Goal: Task Accomplishment & Management: Manage account settings

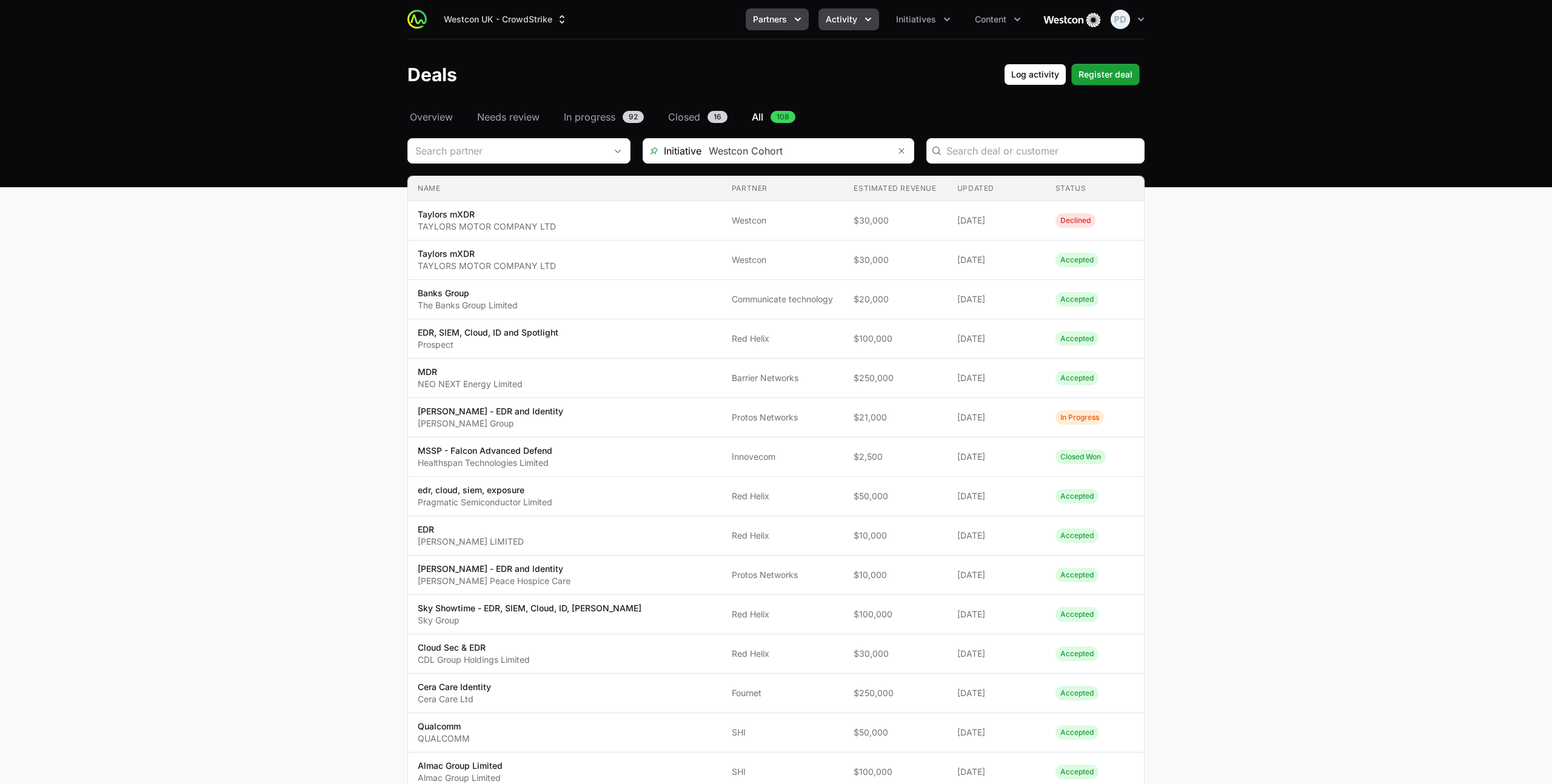
click at [786, 24] on span "Partners" at bounding box center [769, 19] width 34 height 12
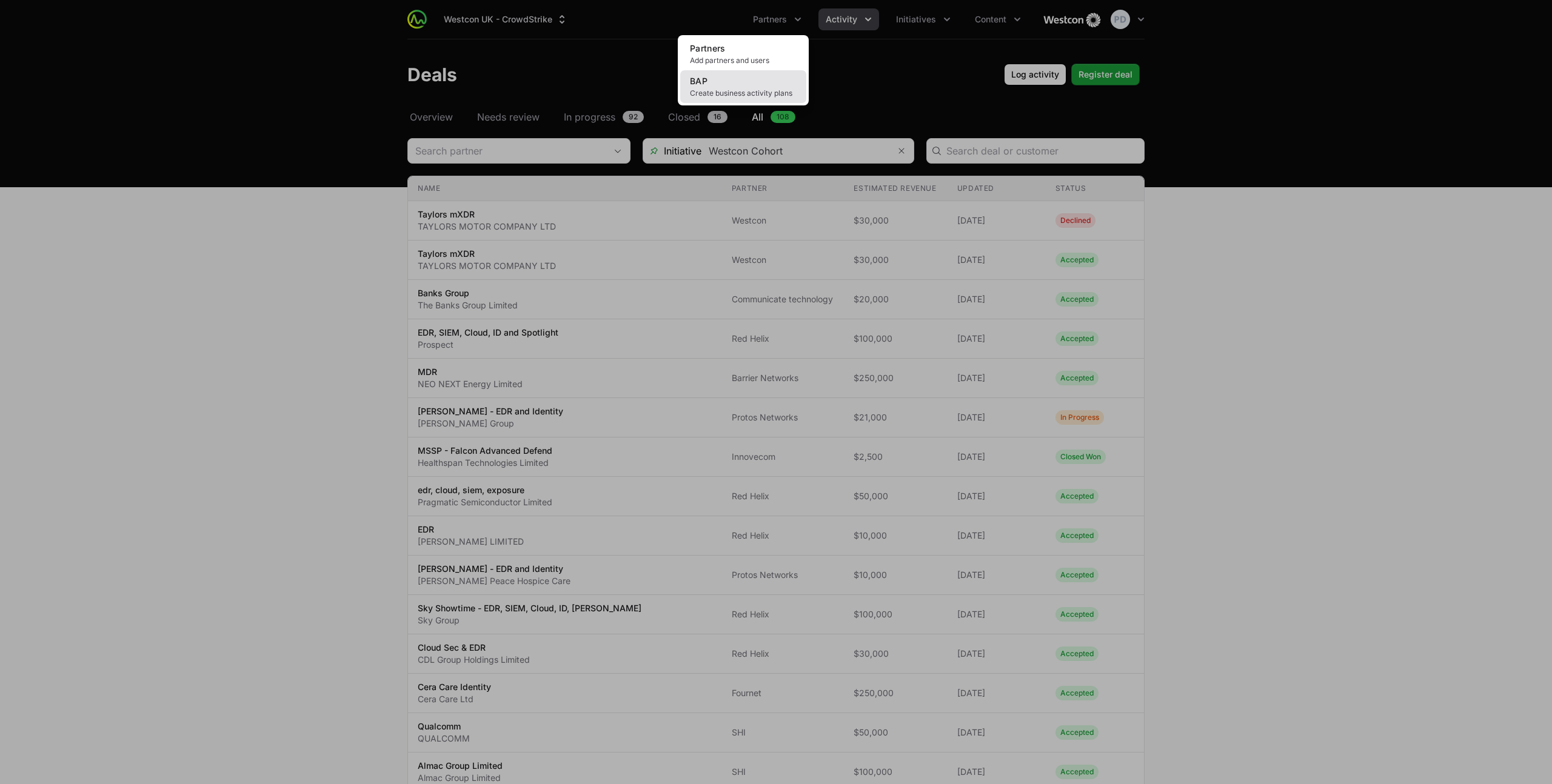
click at [732, 82] on link "BAP Create business activity plans" at bounding box center [743, 86] width 126 height 32
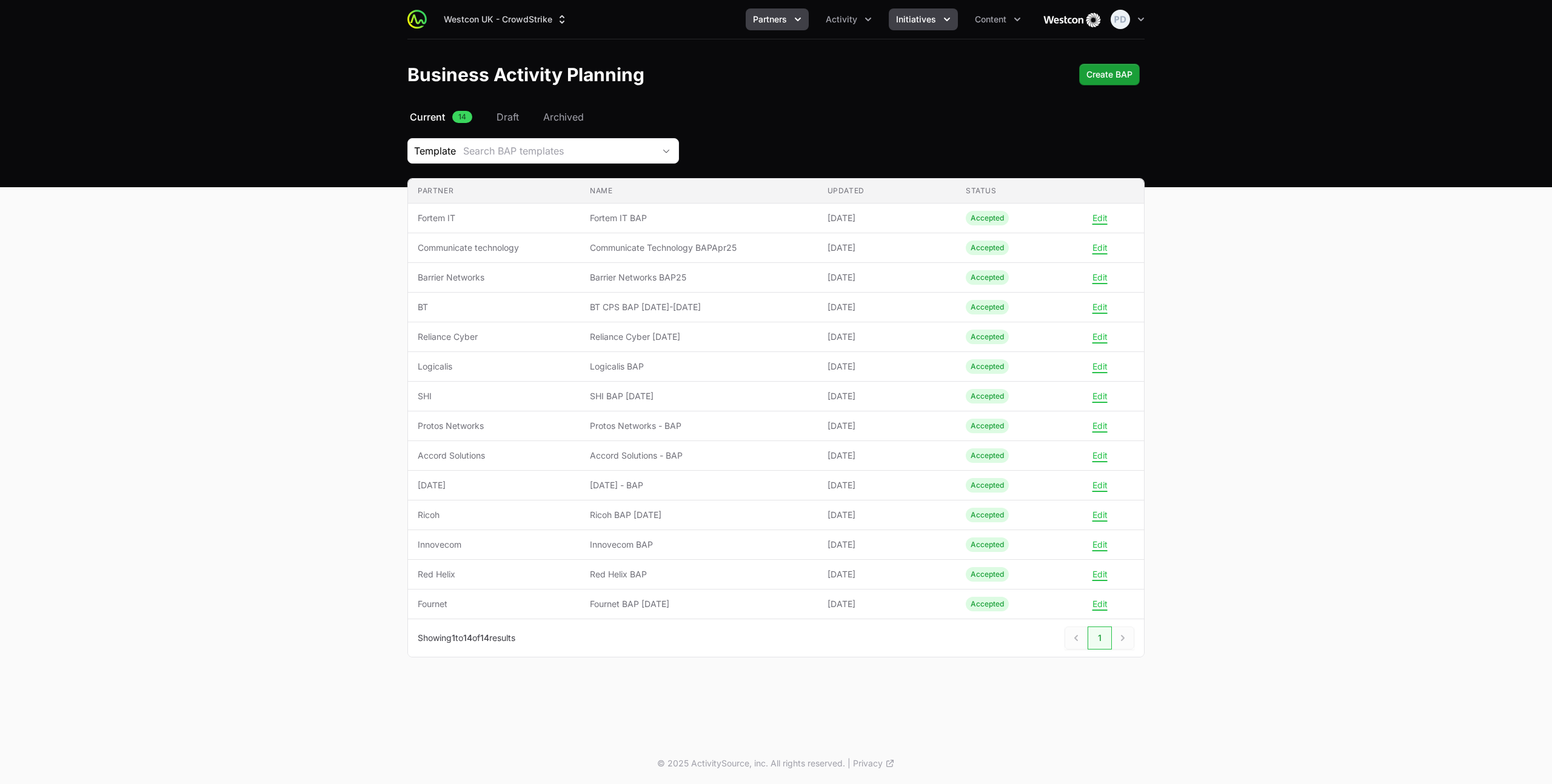
click at [935, 21] on span "Initiatives" at bounding box center [916, 19] width 40 height 12
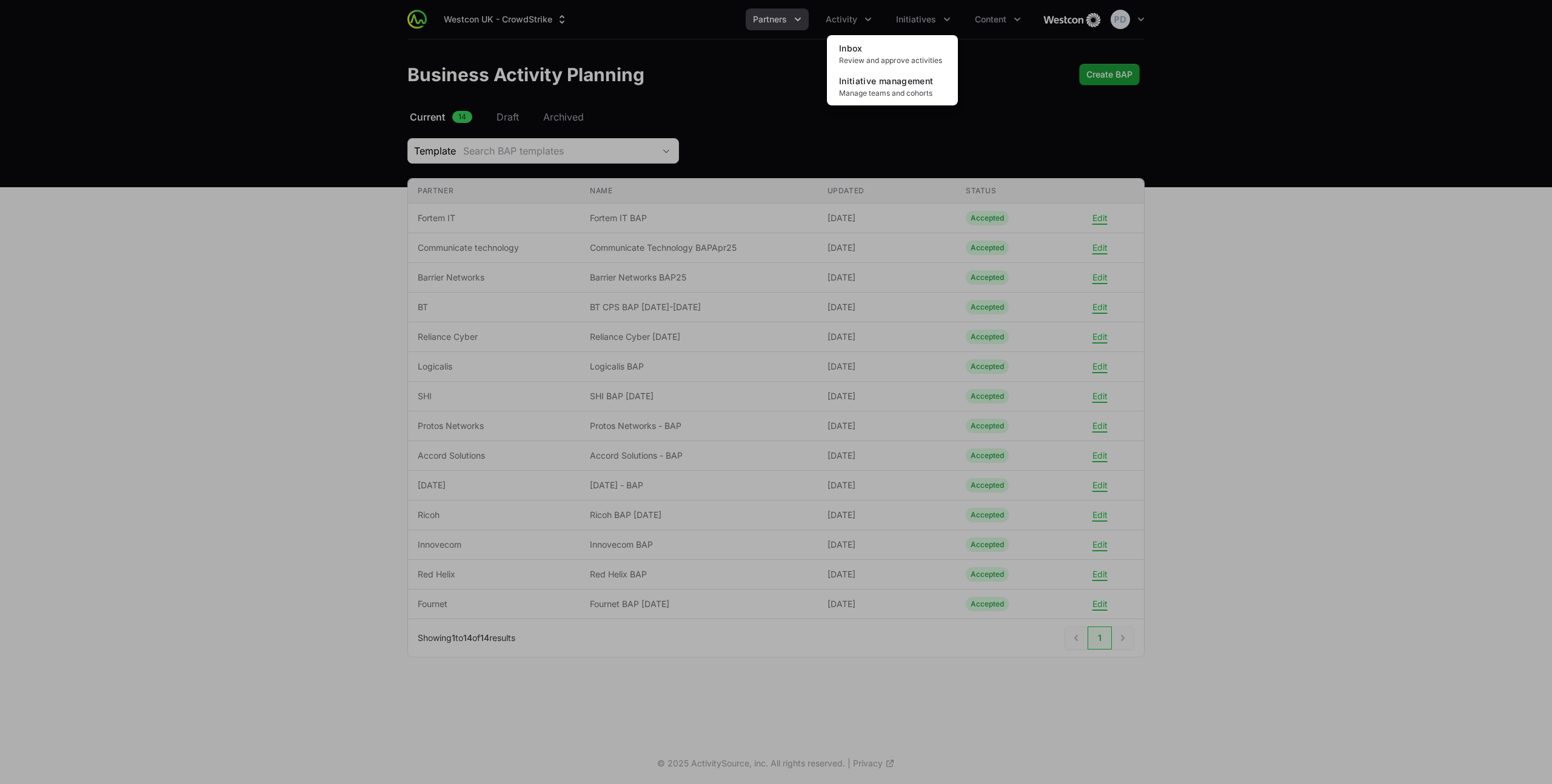
click at [847, 20] on div "Initiatives menu" at bounding box center [776, 392] width 1552 height 784
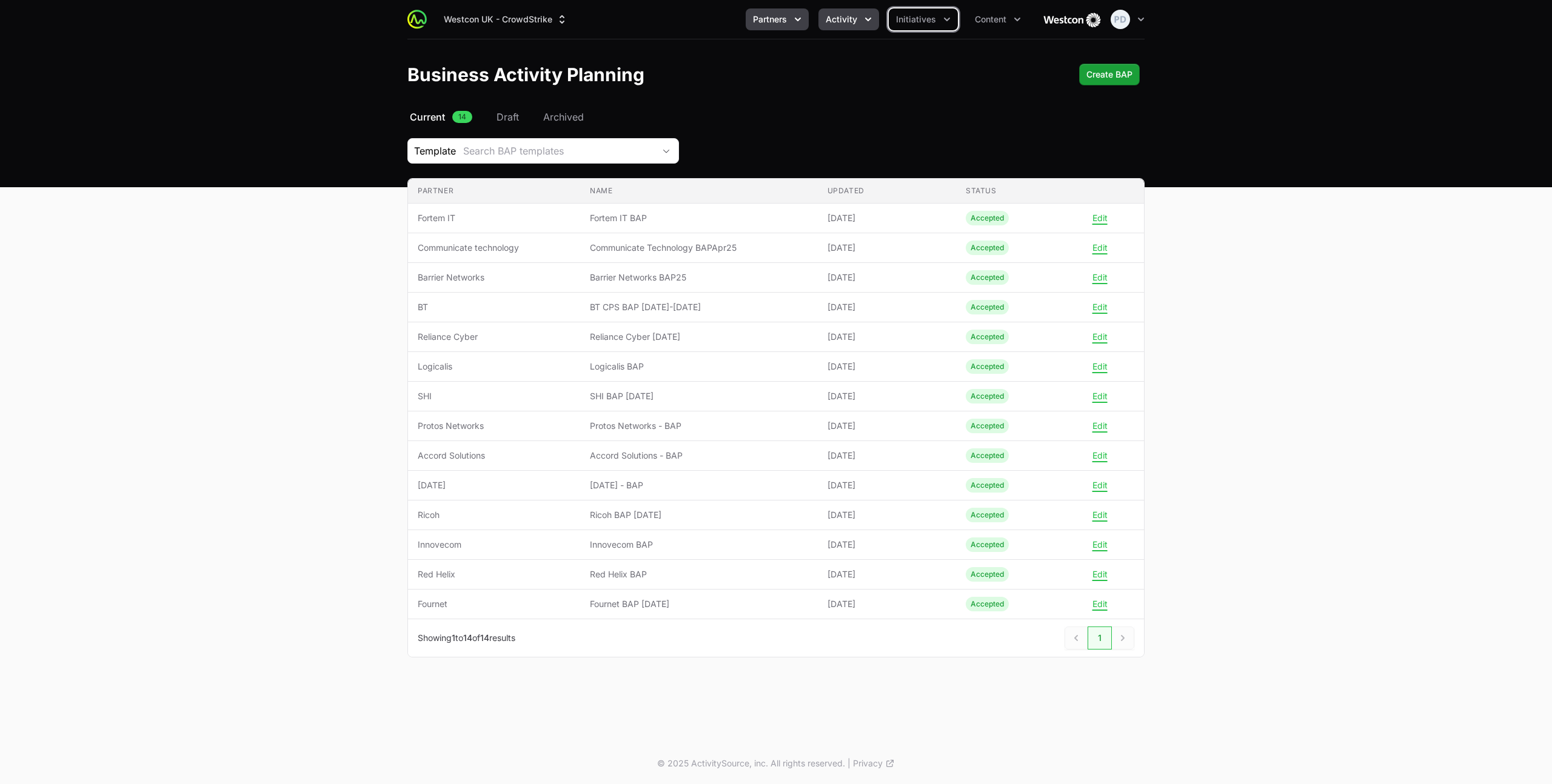
click at [844, 21] on span "Activity" at bounding box center [841, 19] width 32 height 12
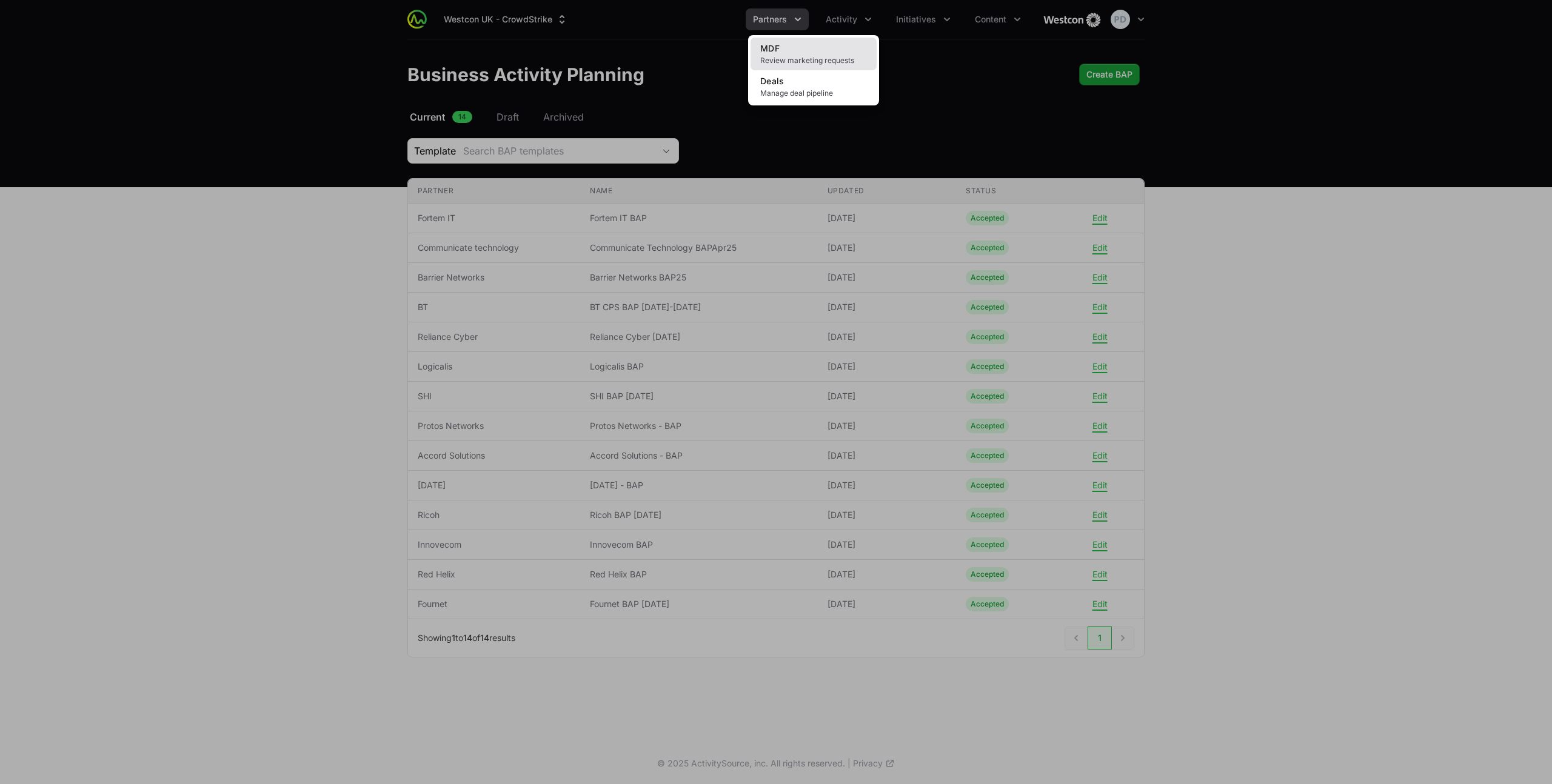
click at [783, 54] on link "MDF Review marketing requests" at bounding box center [813, 53] width 126 height 32
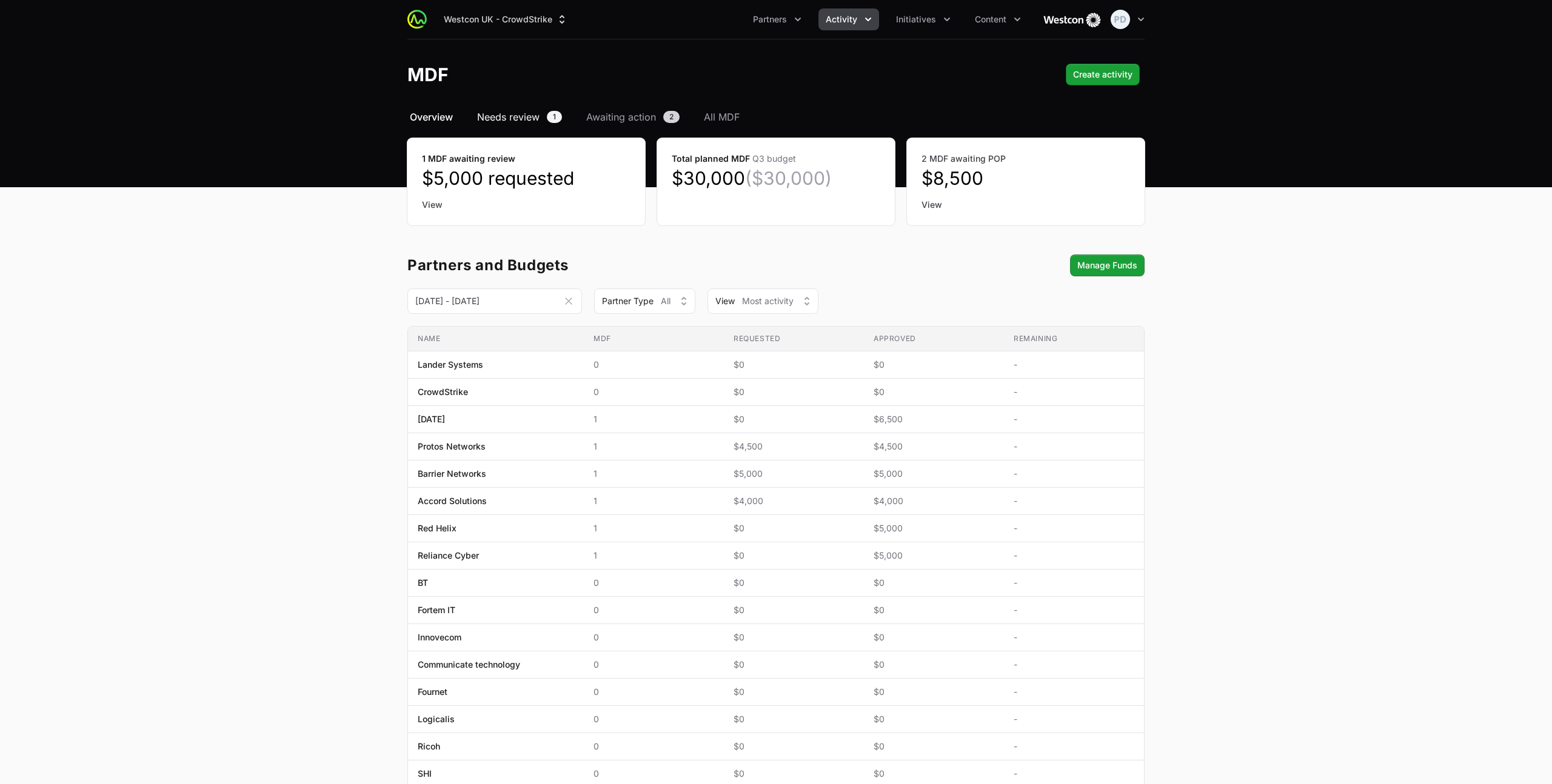
click at [504, 115] on span "Needs review" at bounding box center [508, 117] width 63 height 14
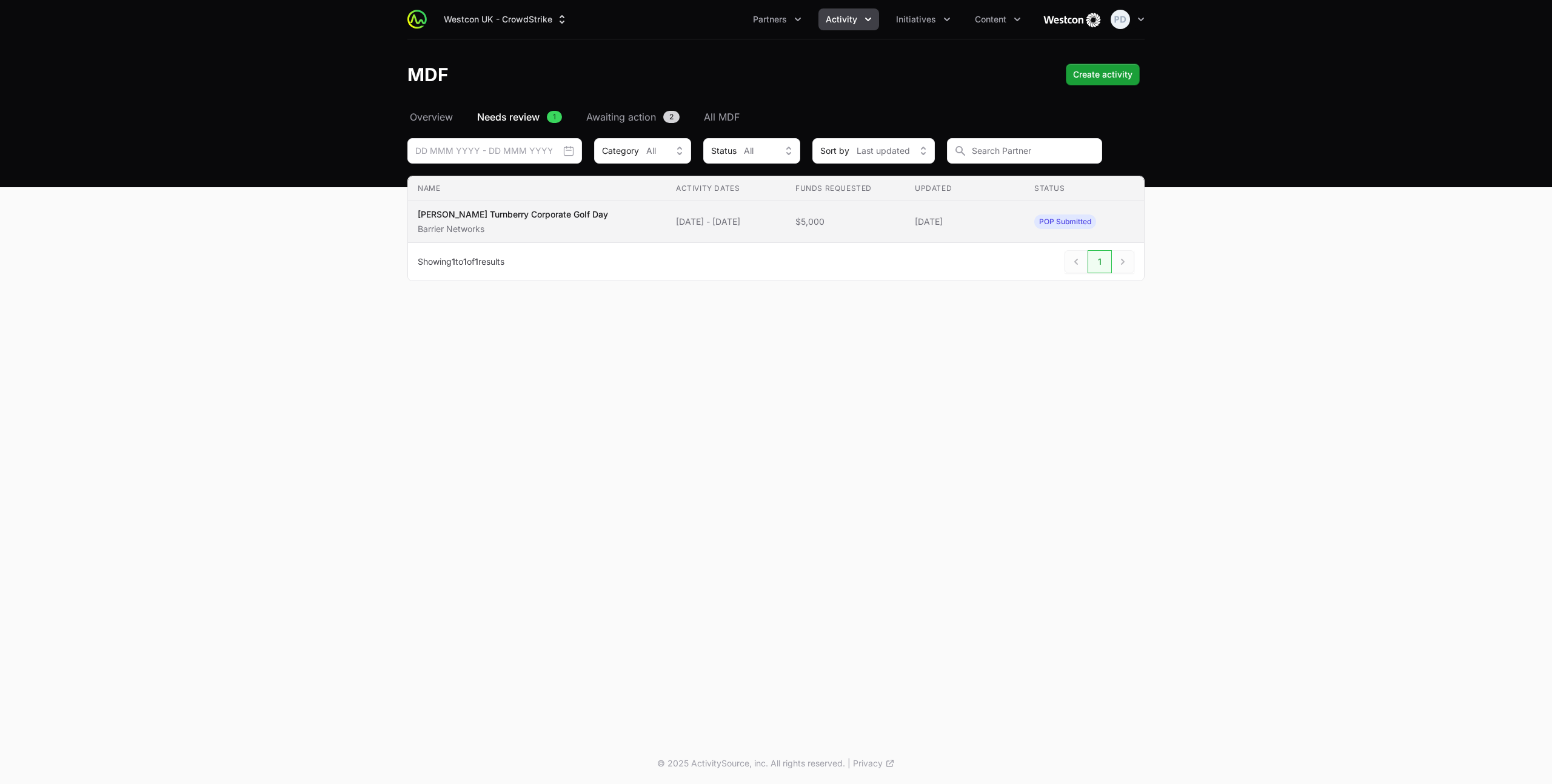
click at [533, 223] on p "Barrier Networks" at bounding box center [513, 229] width 190 height 12
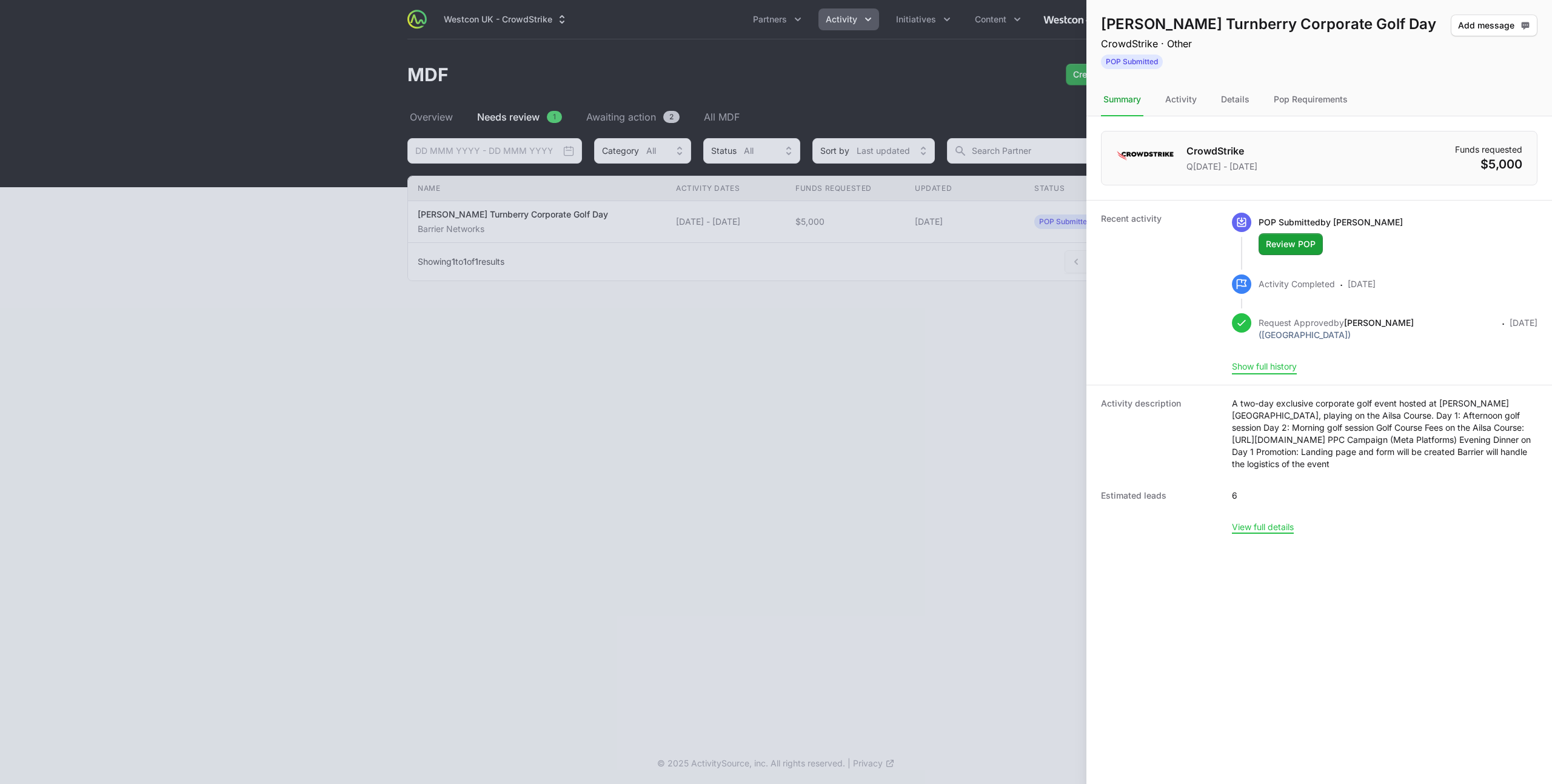
click at [1275, 361] on button "Show full history" at bounding box center [1264, 366] width 65 height 11
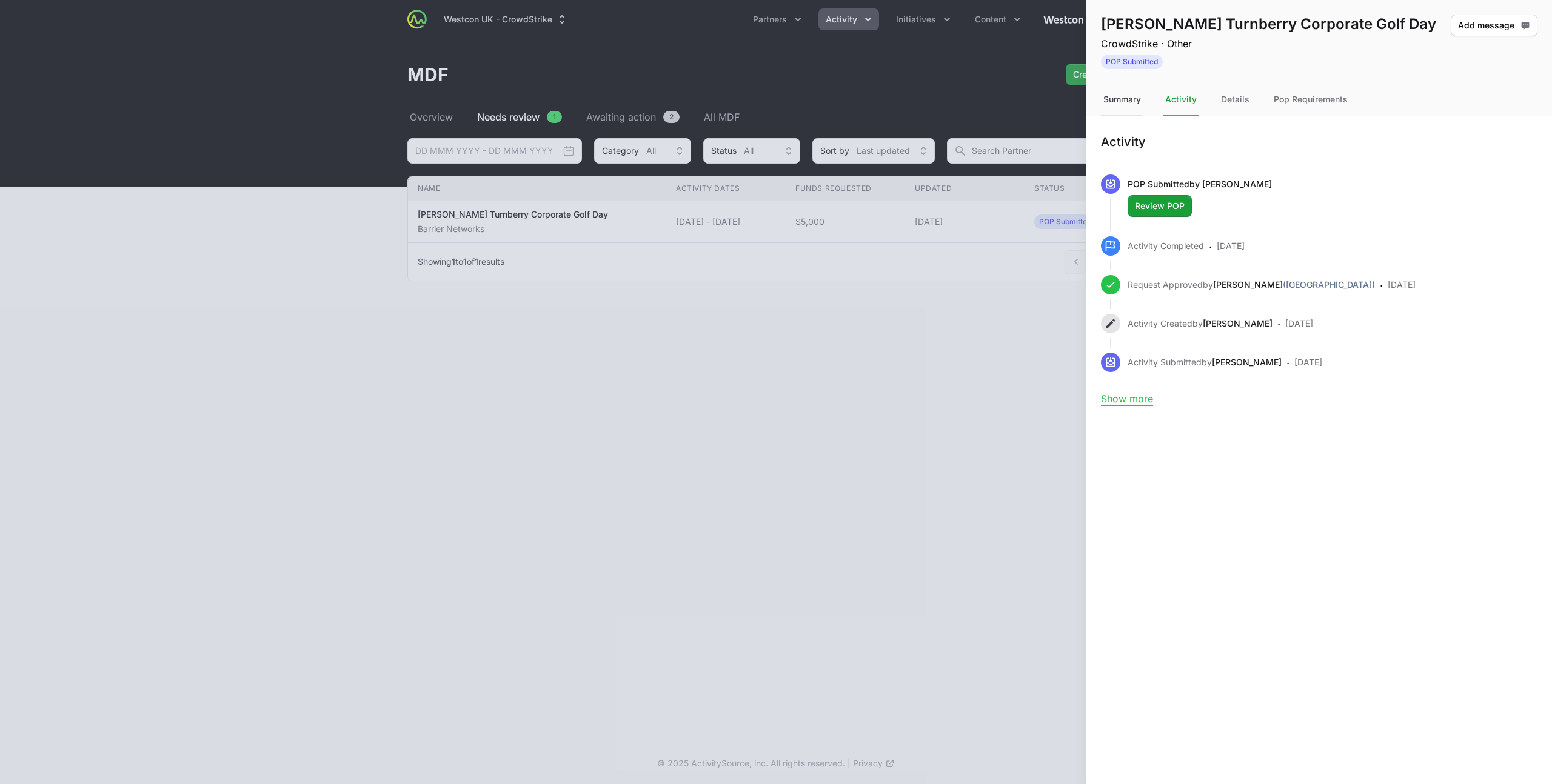
click at [1128, 93] on div "Summary" at bounding box center [1122, 100] width 43 height 32
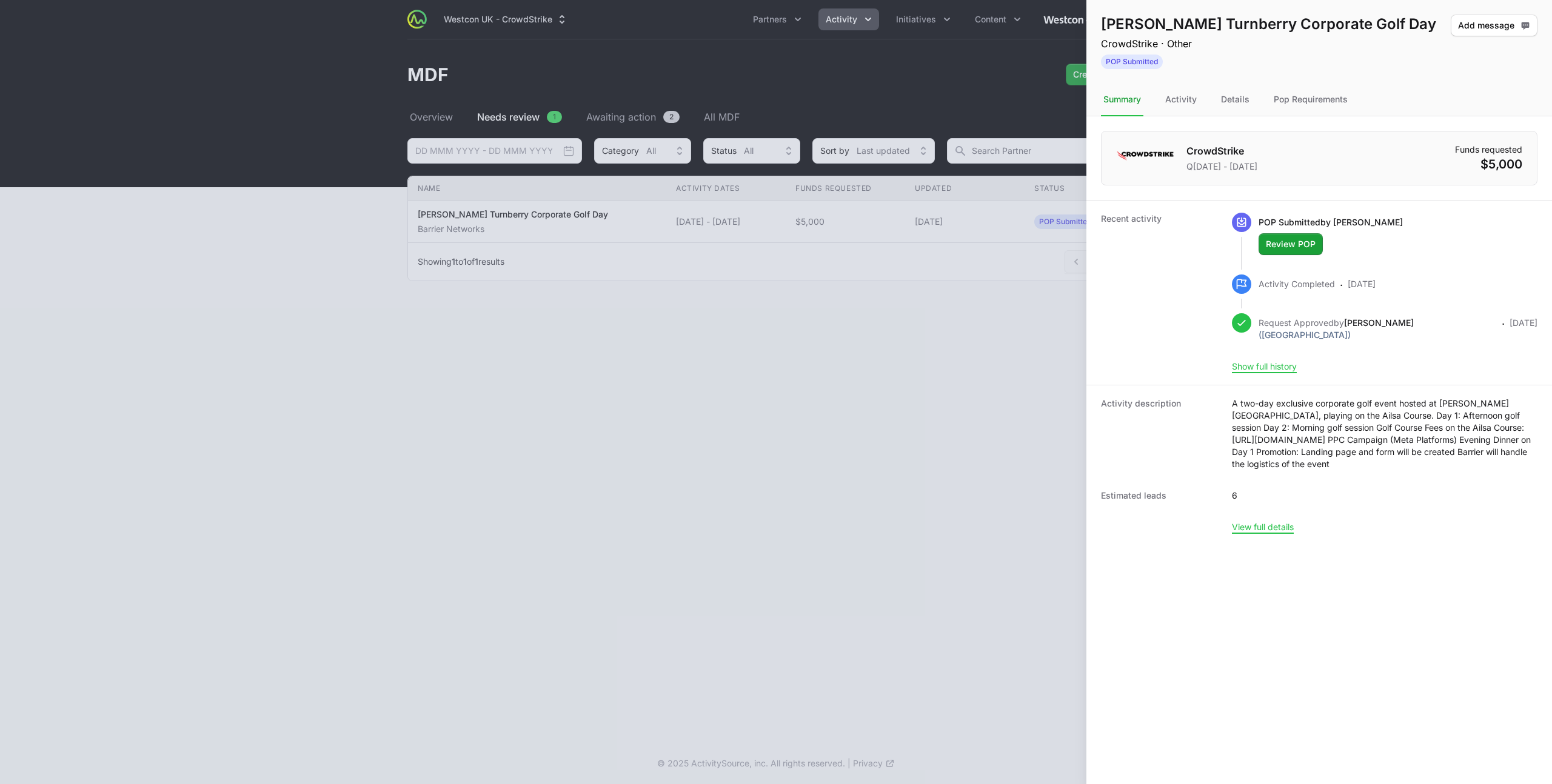
click at [641, 175] on div at bounding box center [776, 392] width 1552 height 784
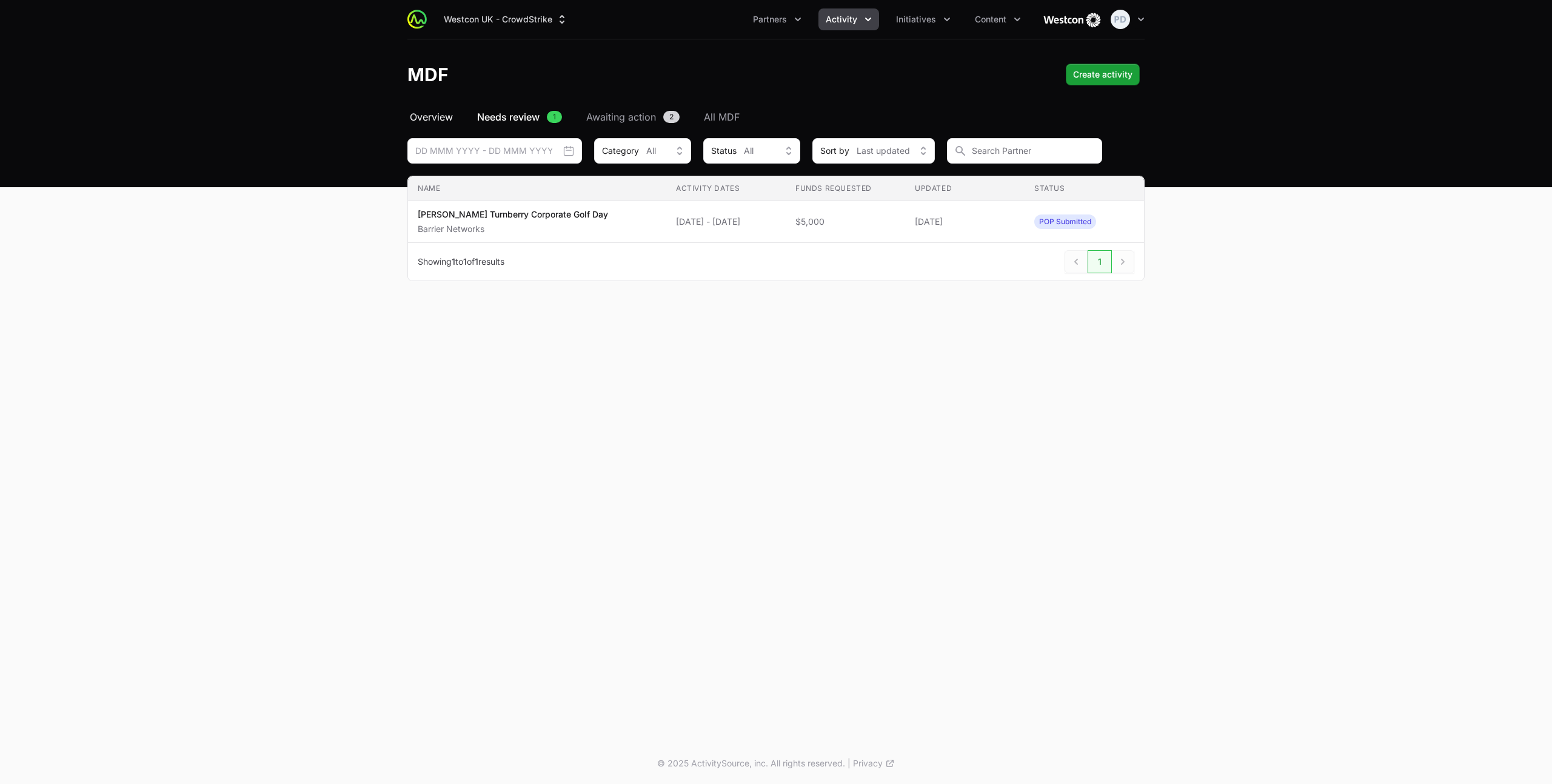
click at [427, 115] on span "Overview" at bounding box center [431, 117] width 43 height 14
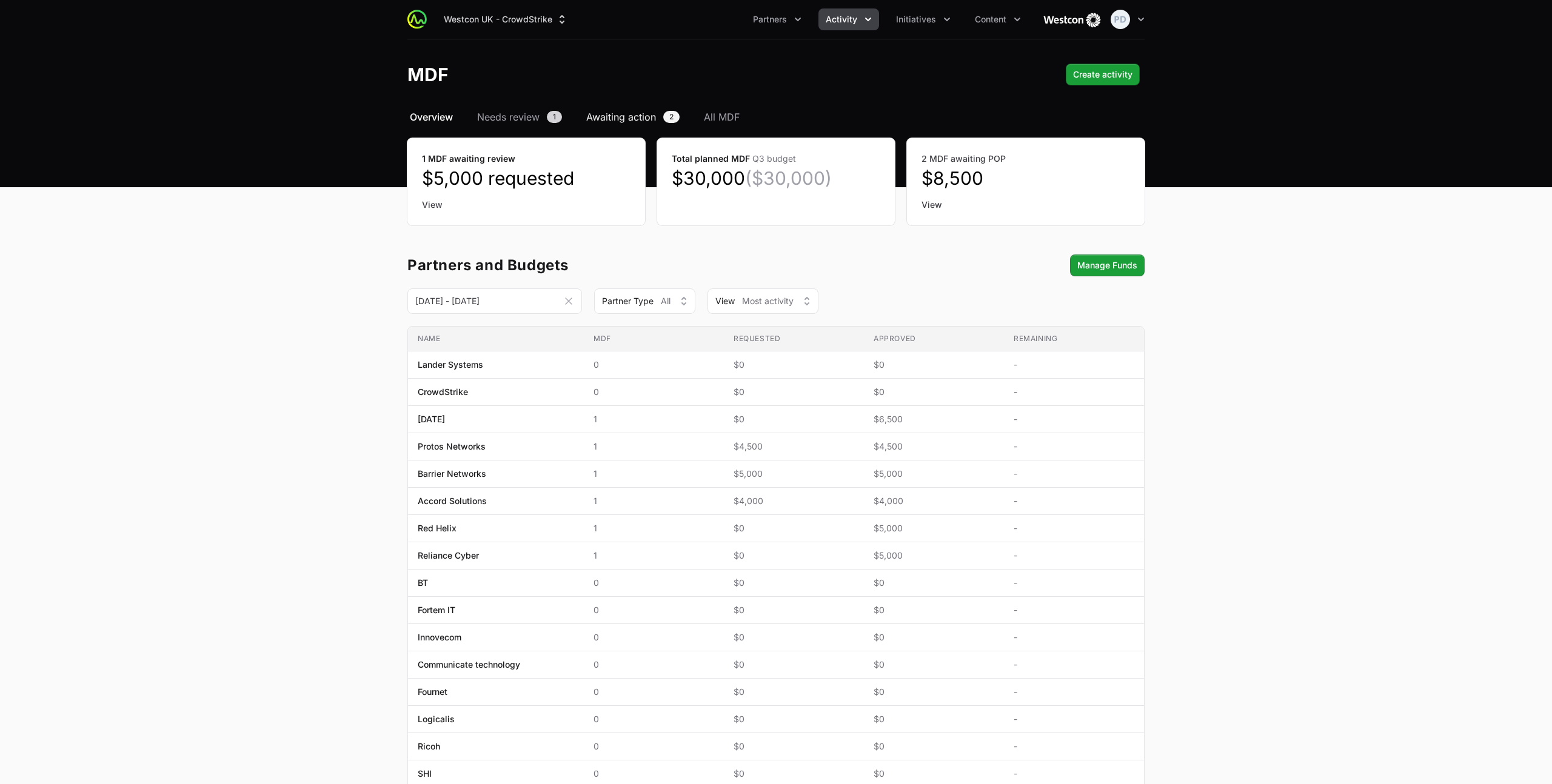
click at [620, 120] on span "Awaiting action" at bounding box center [621, 117] width 70 height 14
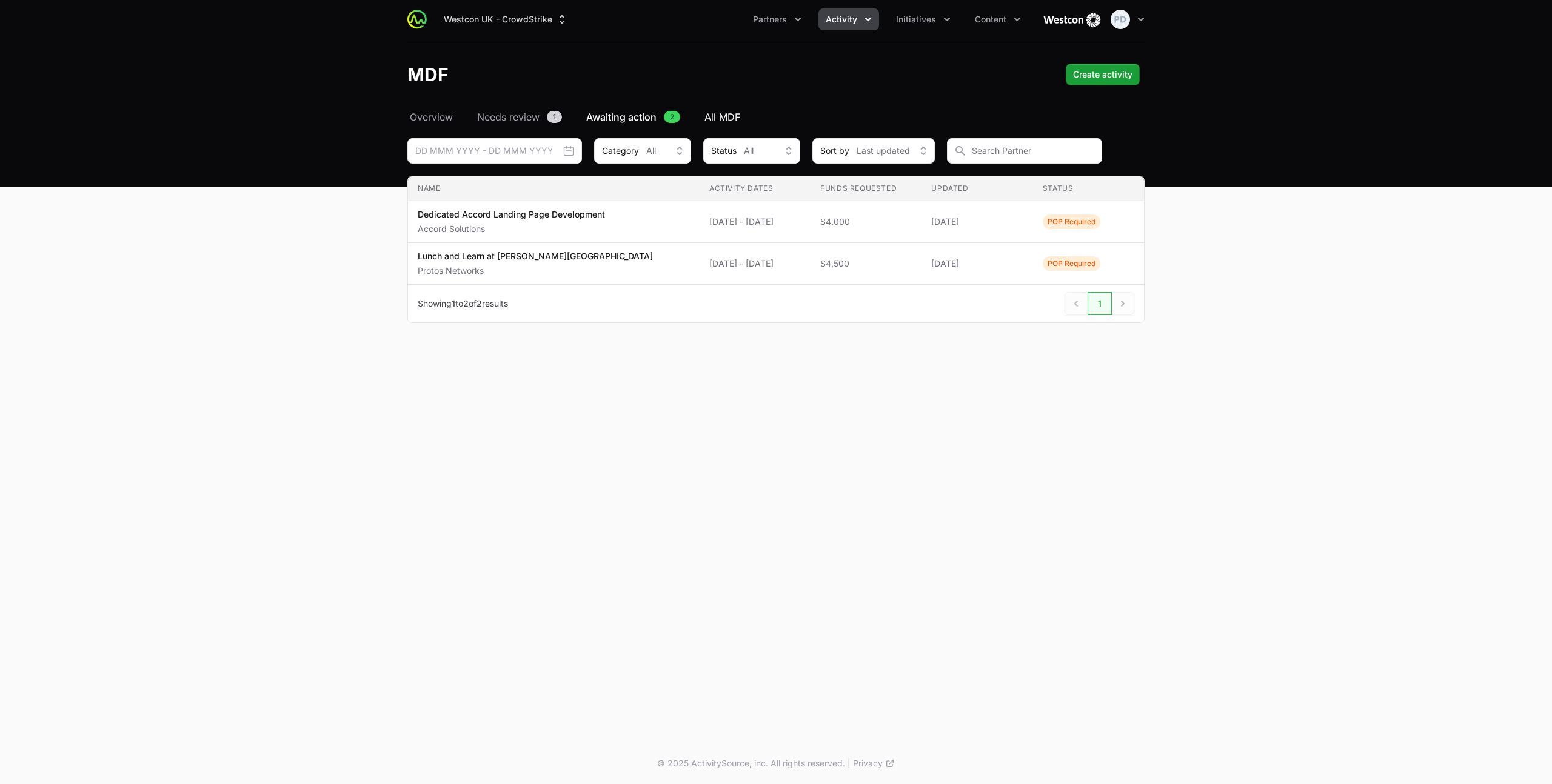
click at [731, 123] on span "All MDF" at bounding box center [722, 117] width 36 height 14
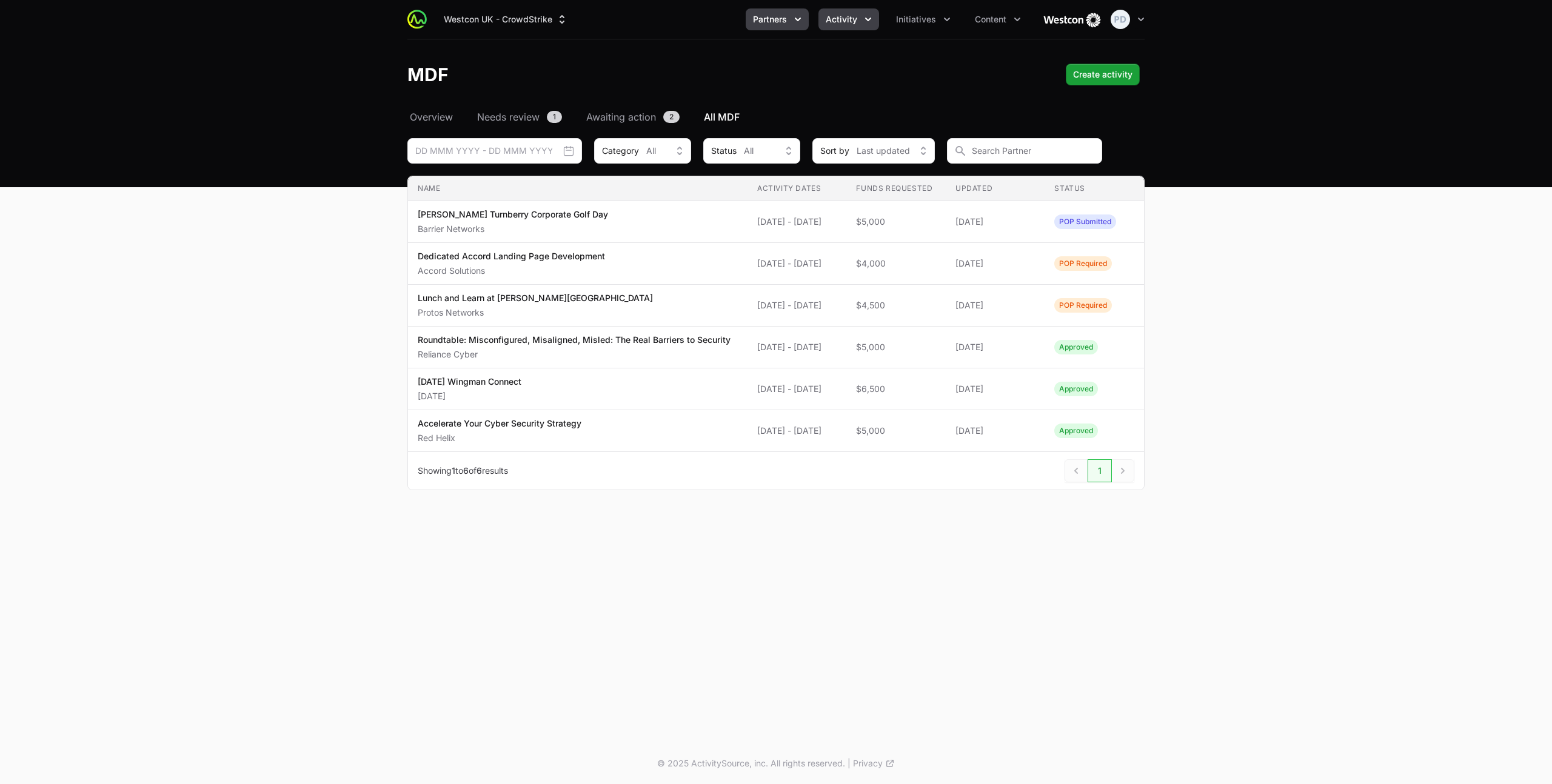
click at [792, 19] on button "Partners" at bounding box center [776, 19] width 63 height 22
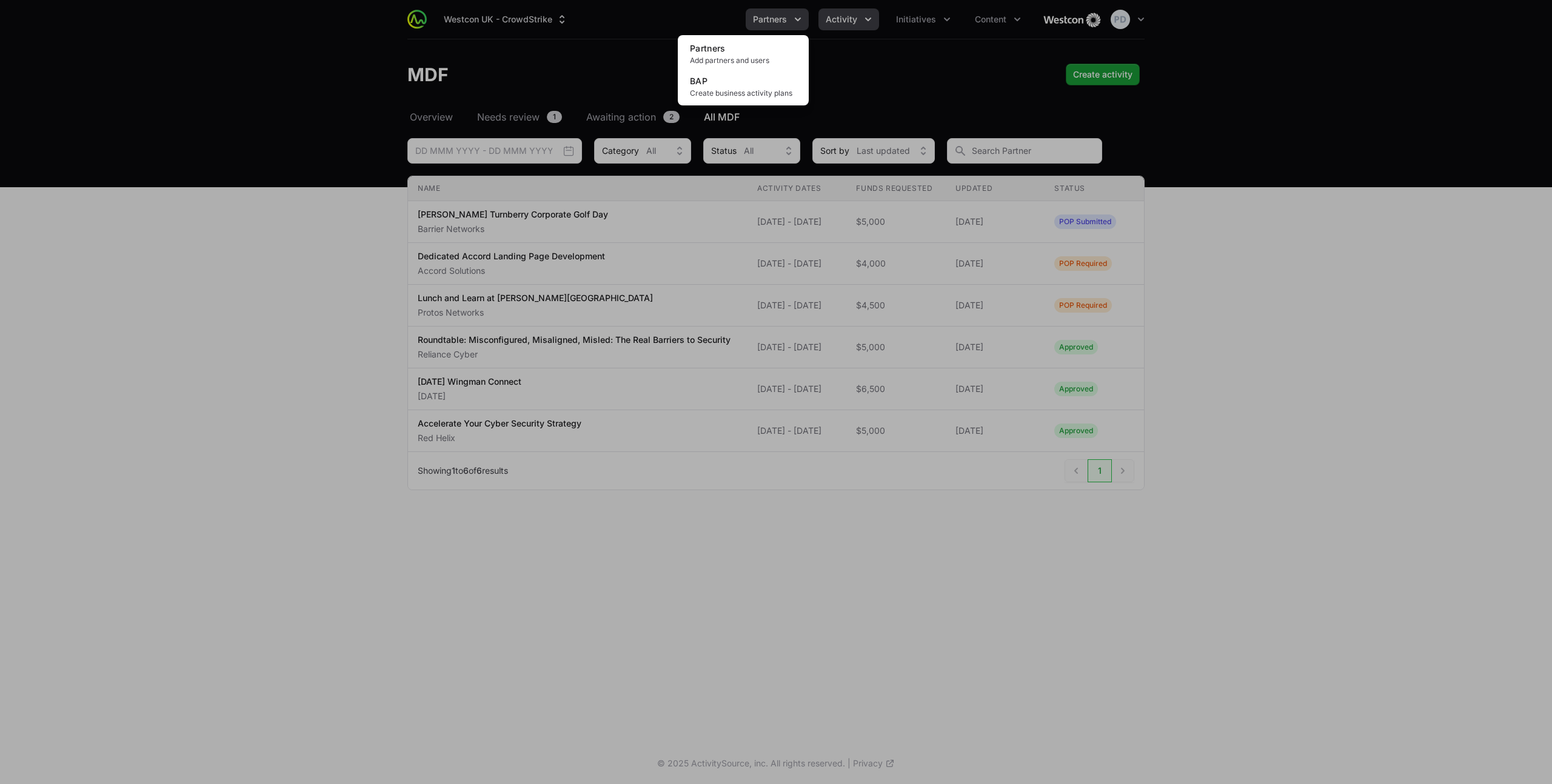
click at [792, 19] on div "Partners menu" at bounding box center [776, 392] width 1552 height 784
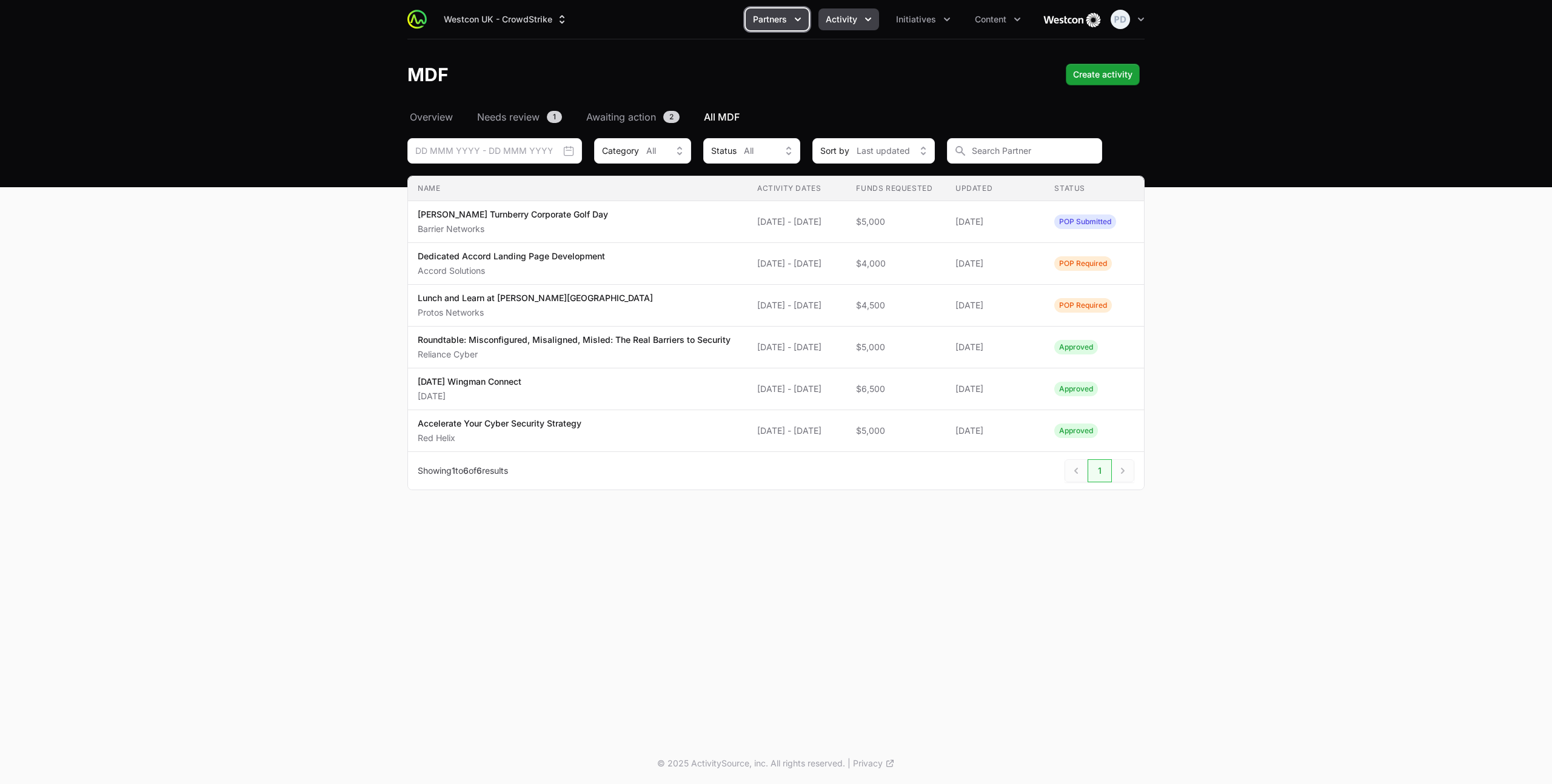
click at [789, 23] on button "Partners" at bounding box center [776, 19] width 63 height 22
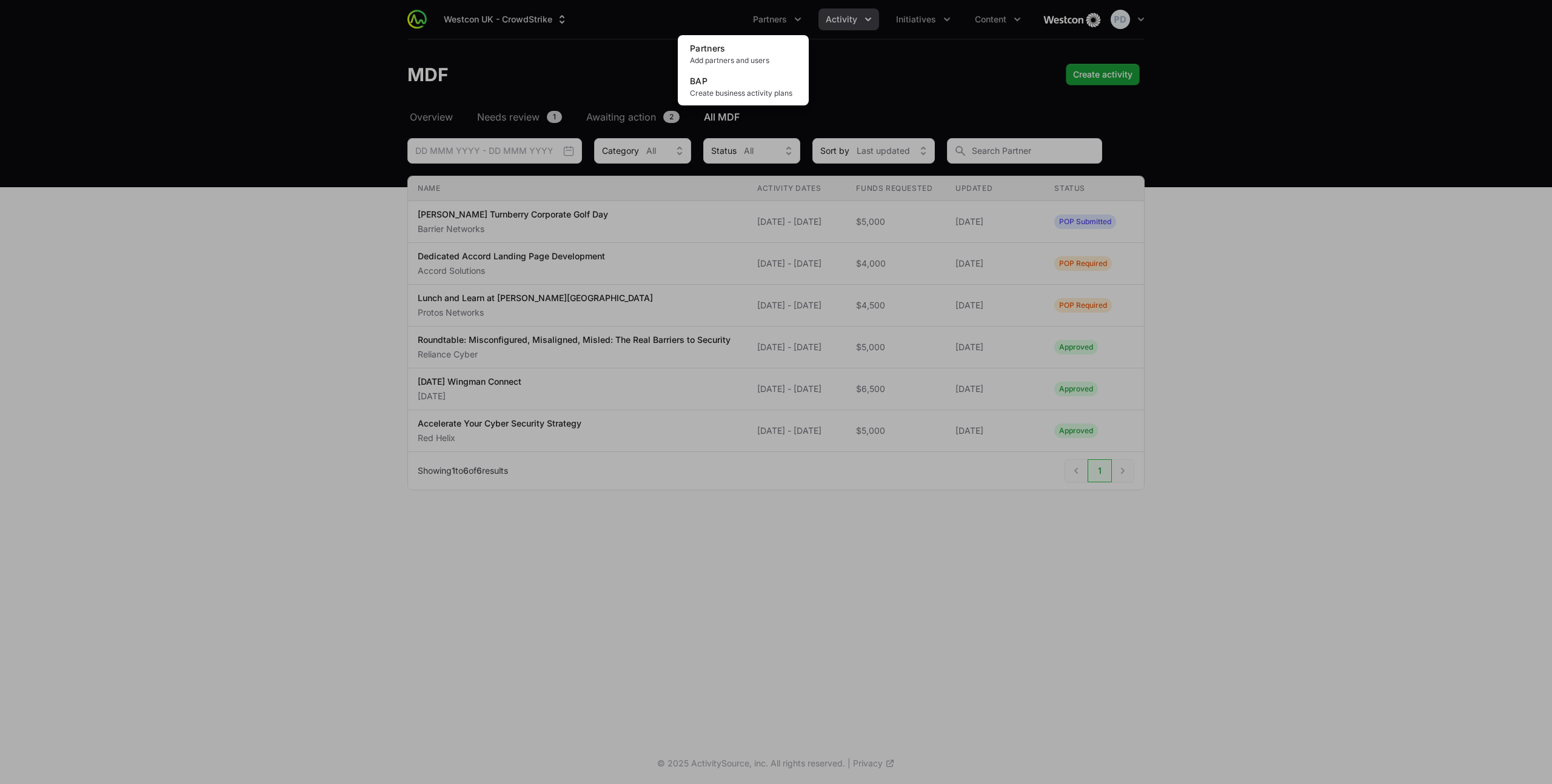
click at [872, 22] on div "Partners menu" at bounding box center [776, 392] width 1552 height 784
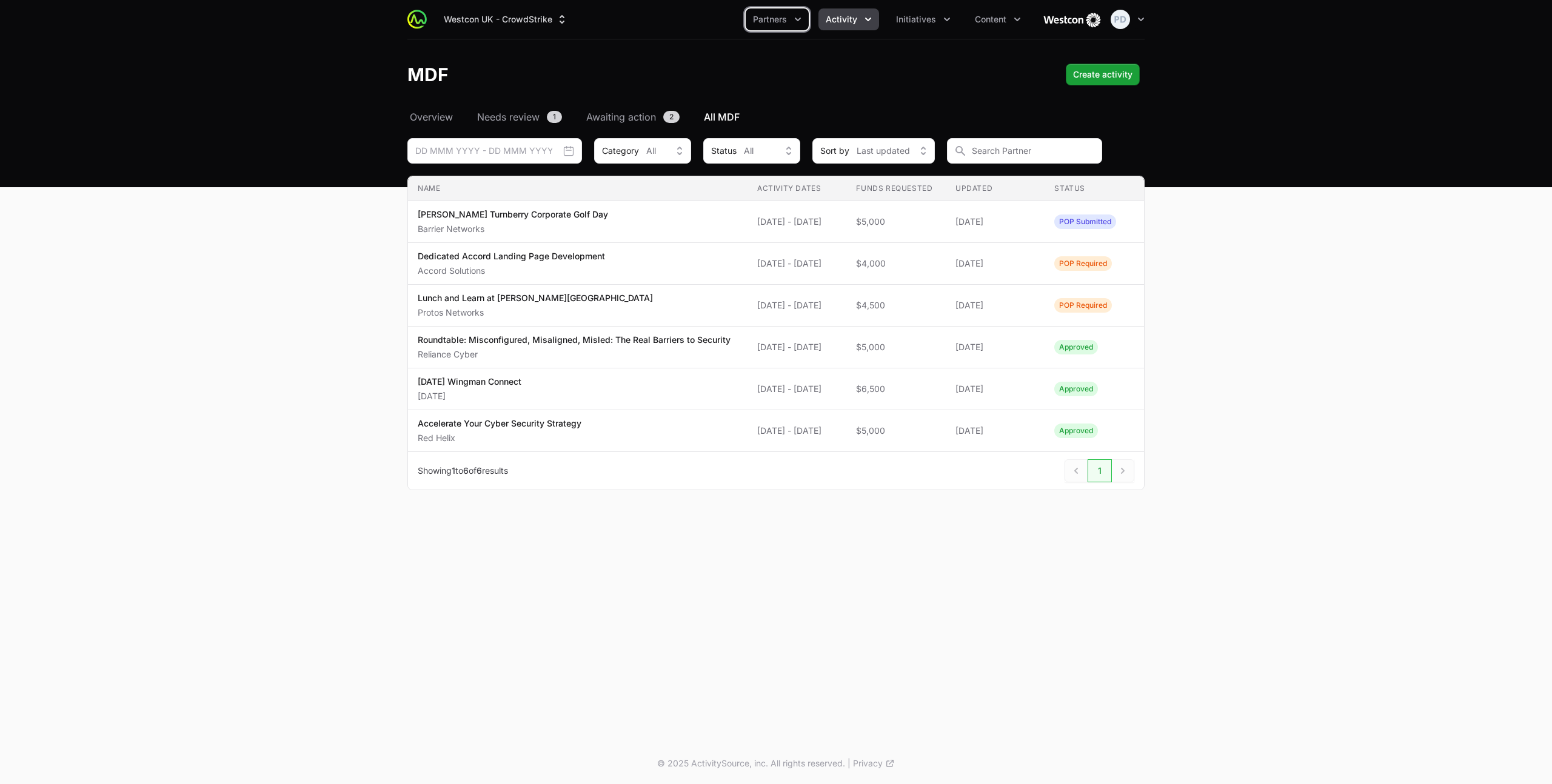
click at [864, 18] on icon "Activity menu" at bounding box center [868, 19] width 12 height 12
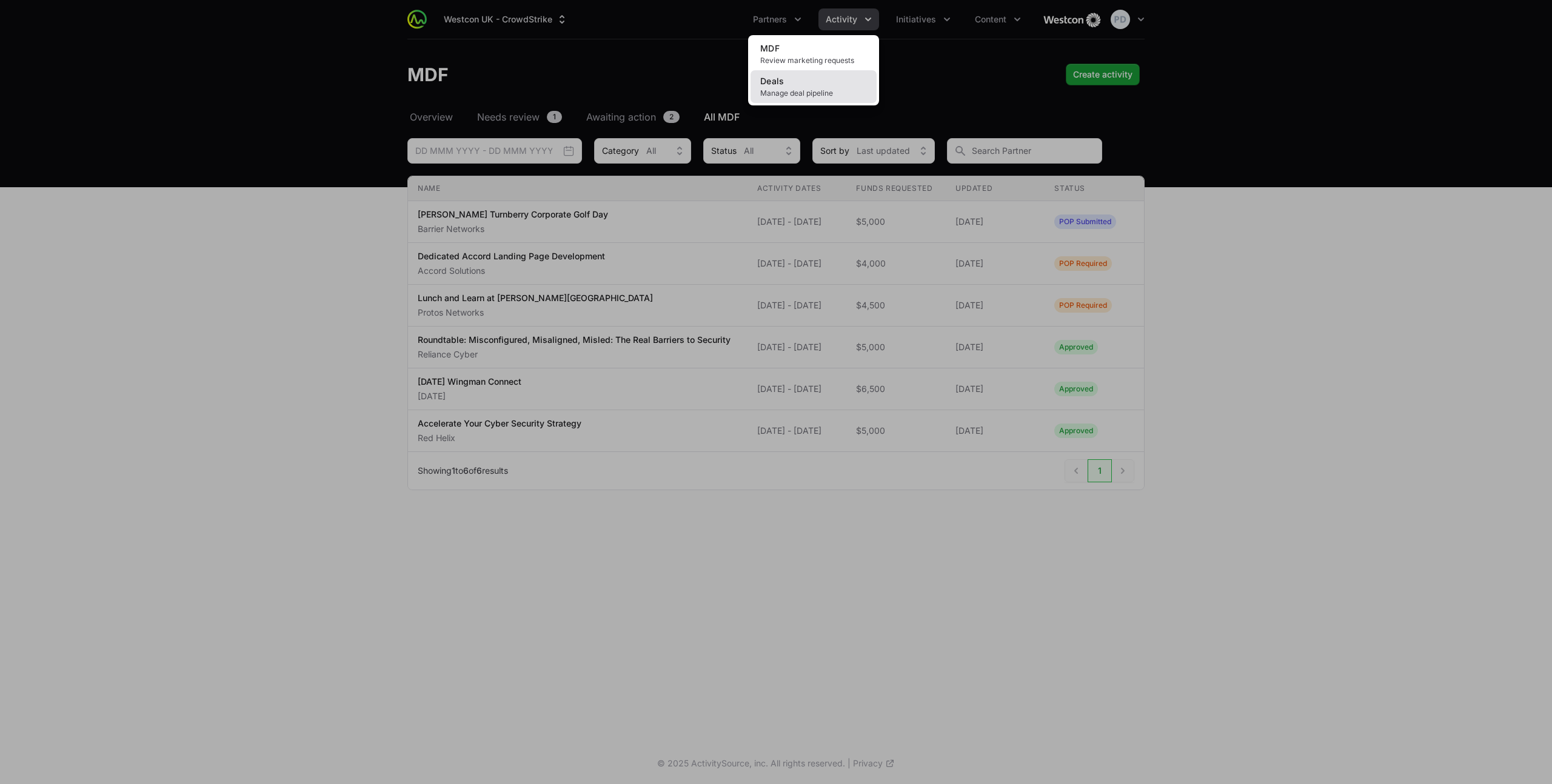
click at [802, 83] on link "Deals Manage deal pipeline" at bounding box center [813, 86] width 126 height 32
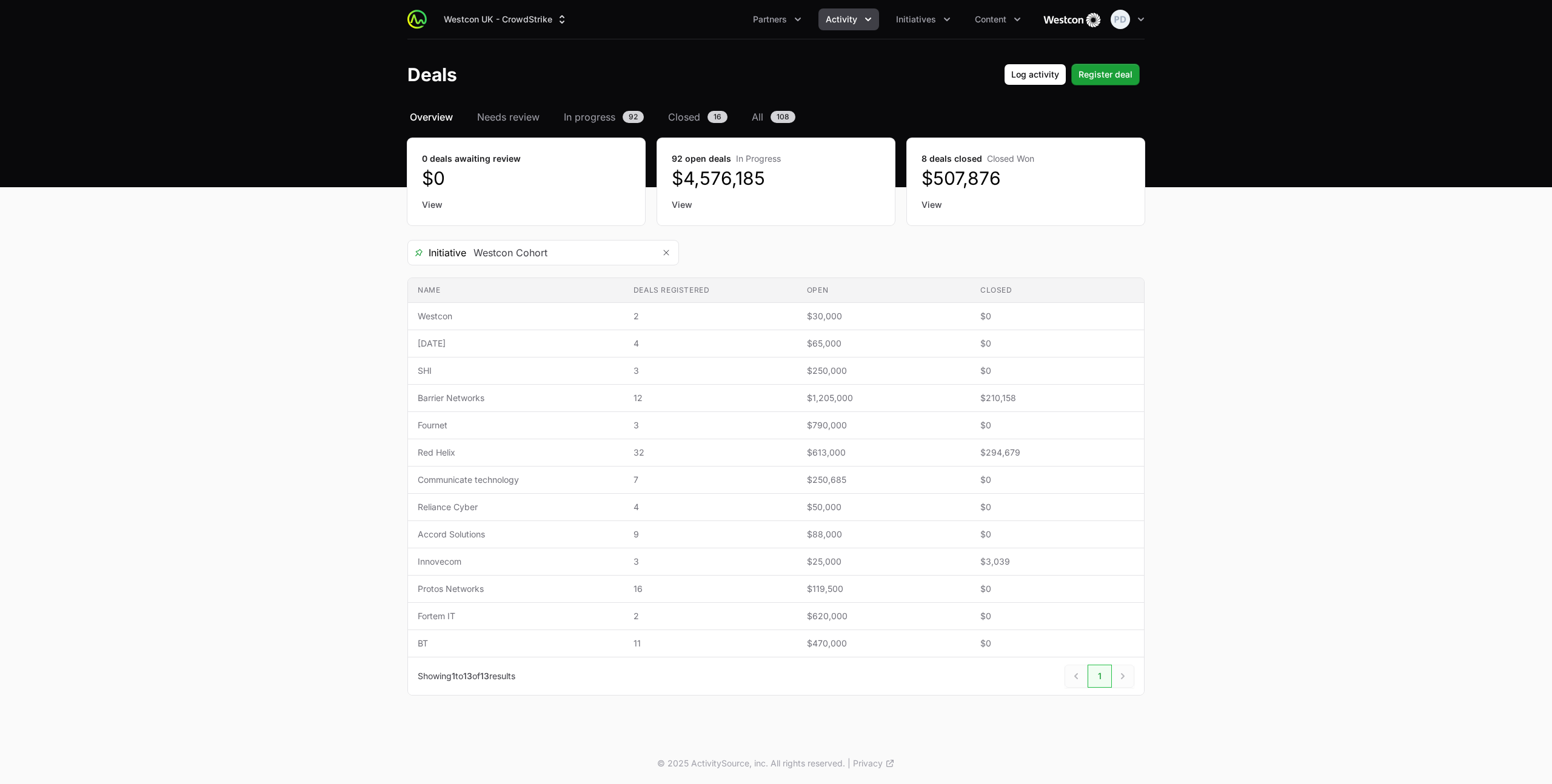
click at [868, 23] on icon "Activity menu" at bounding box center [868, 19] width 12 height 12
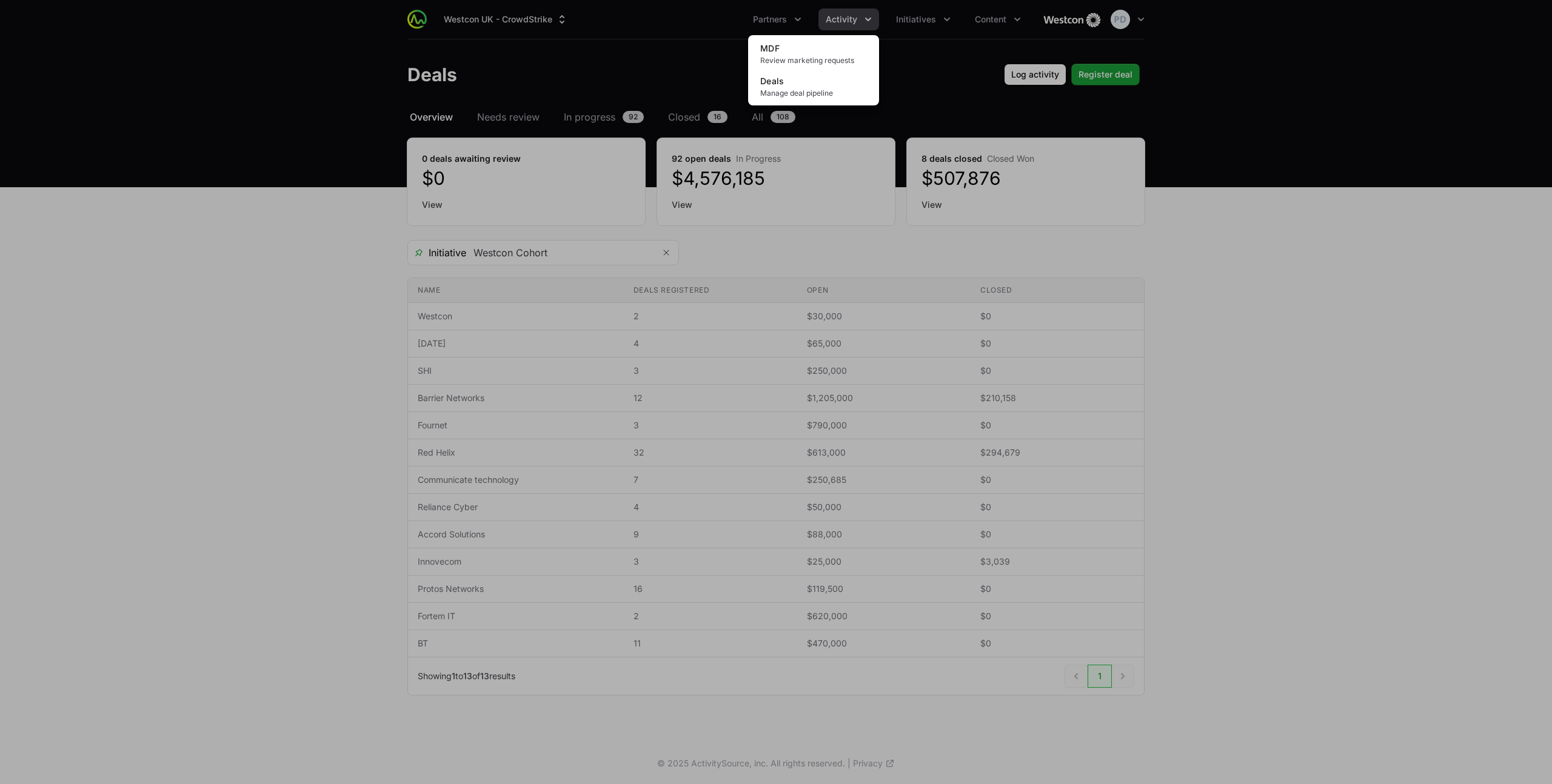
click at [802, 21] on div "Activity menu" at bounding box center [776, 392] width 1552 height 784
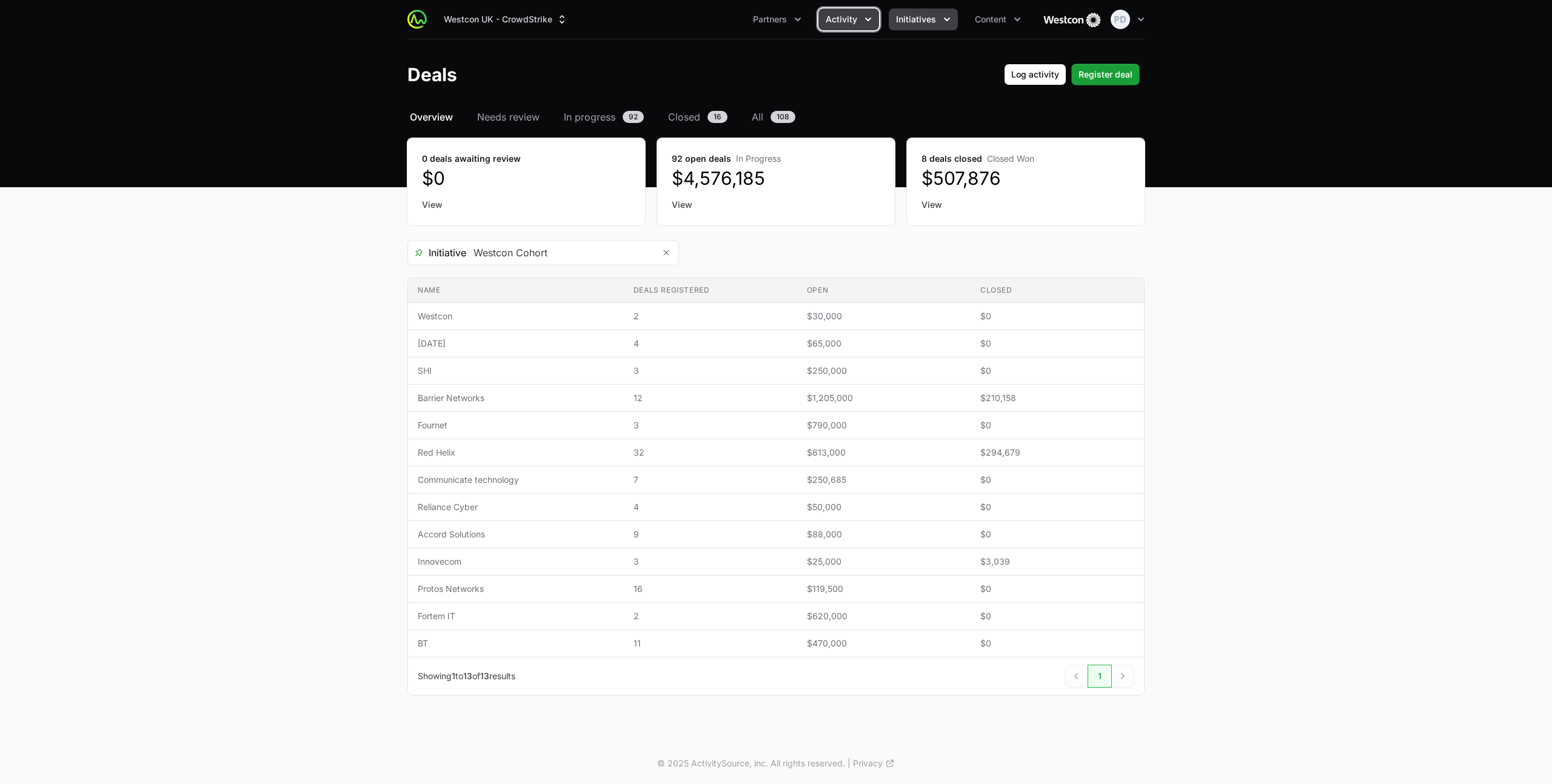
click at [934, 22] on span "Initiatives" at bounding box center [916, 19] width 40 height 12
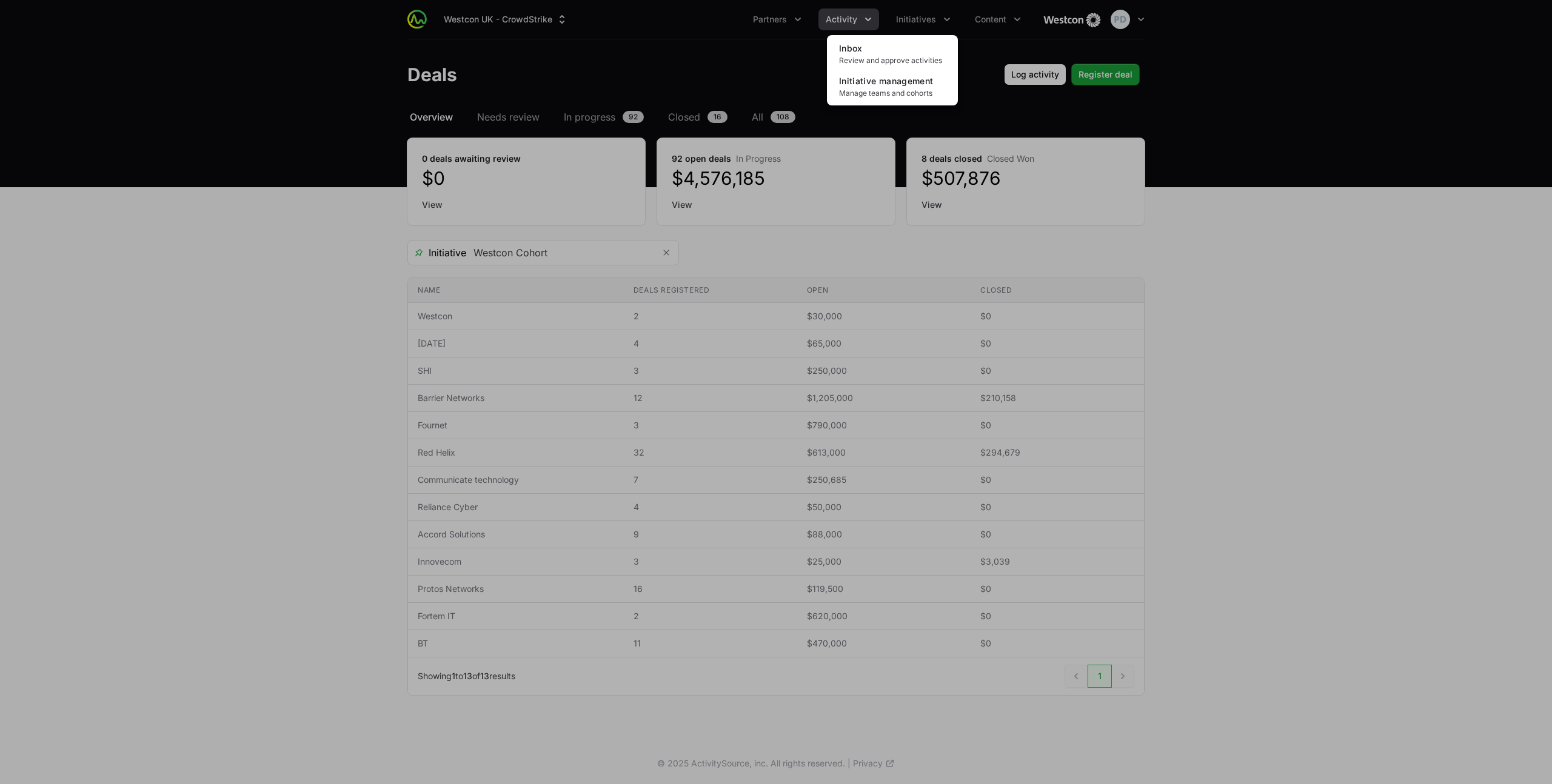
click at [757, 25] on div "Initiatives menu" at bounding box center [776, 392] width 1552 height 784
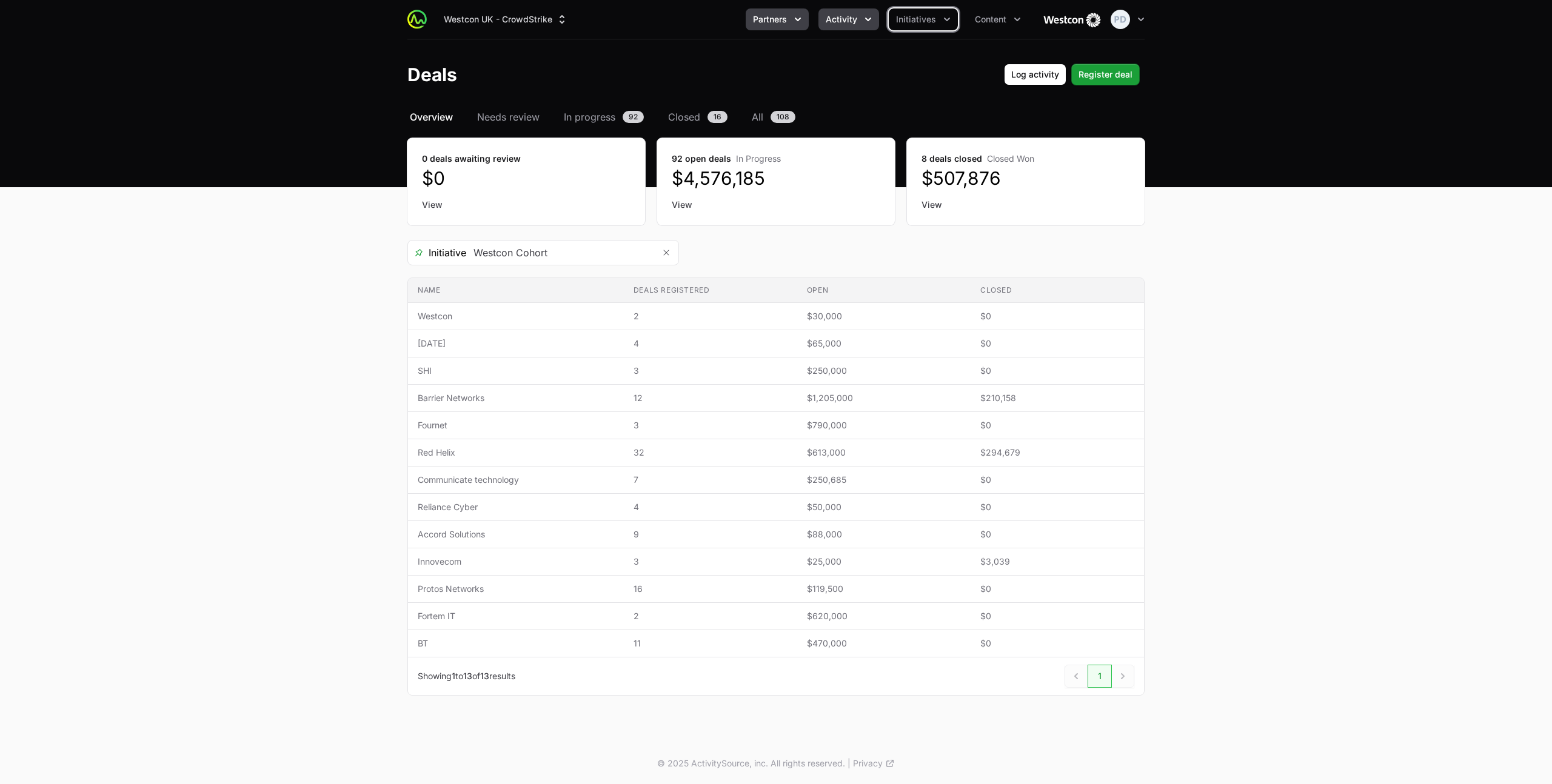
click at [781, 19] on span "Partners" at bounding box center [769, 19] width 34 height 12
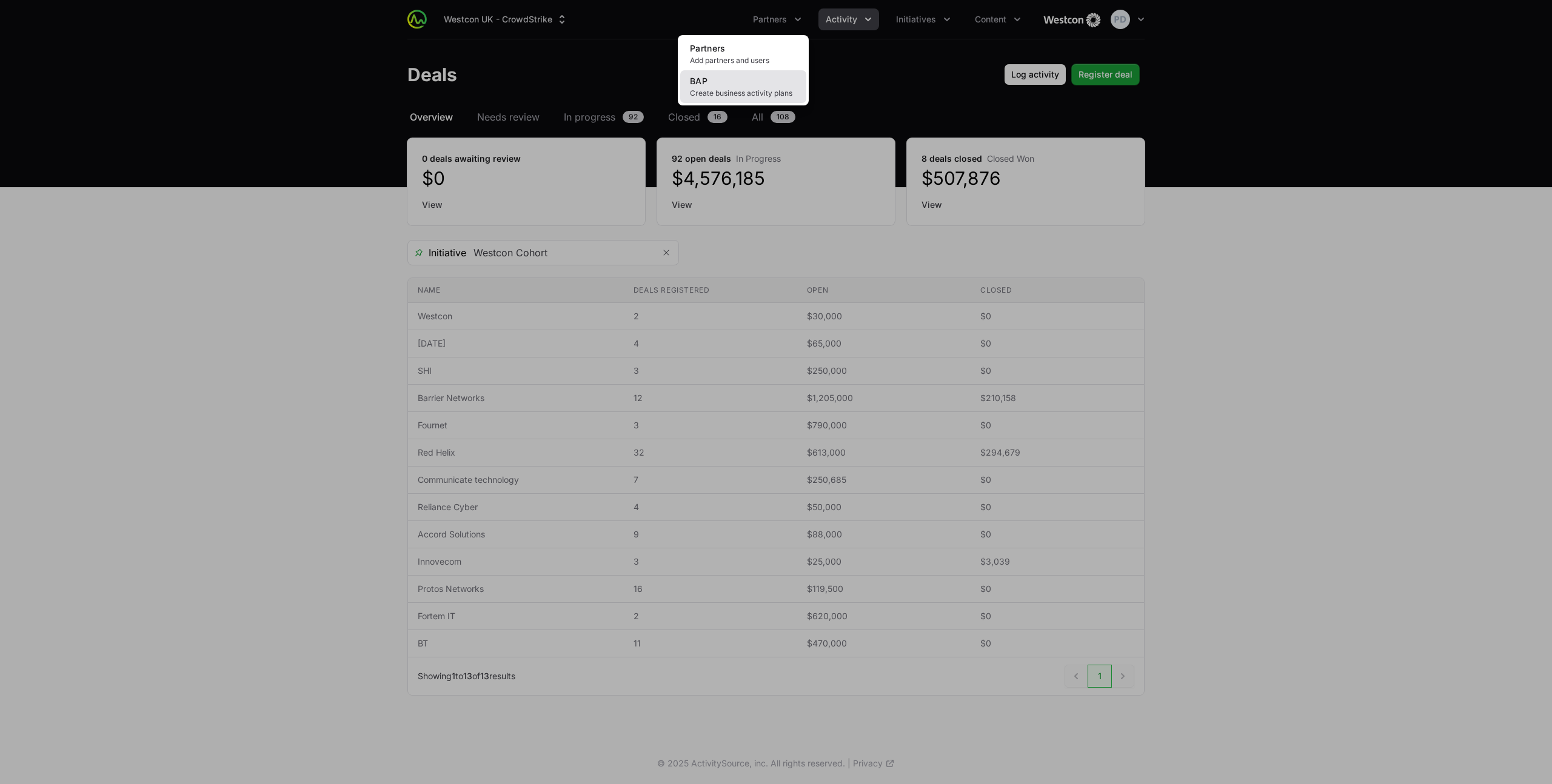
click at [752, 84] on link "BAP Create business activity plans" at bounding box center [743, 86] width 126 height 32
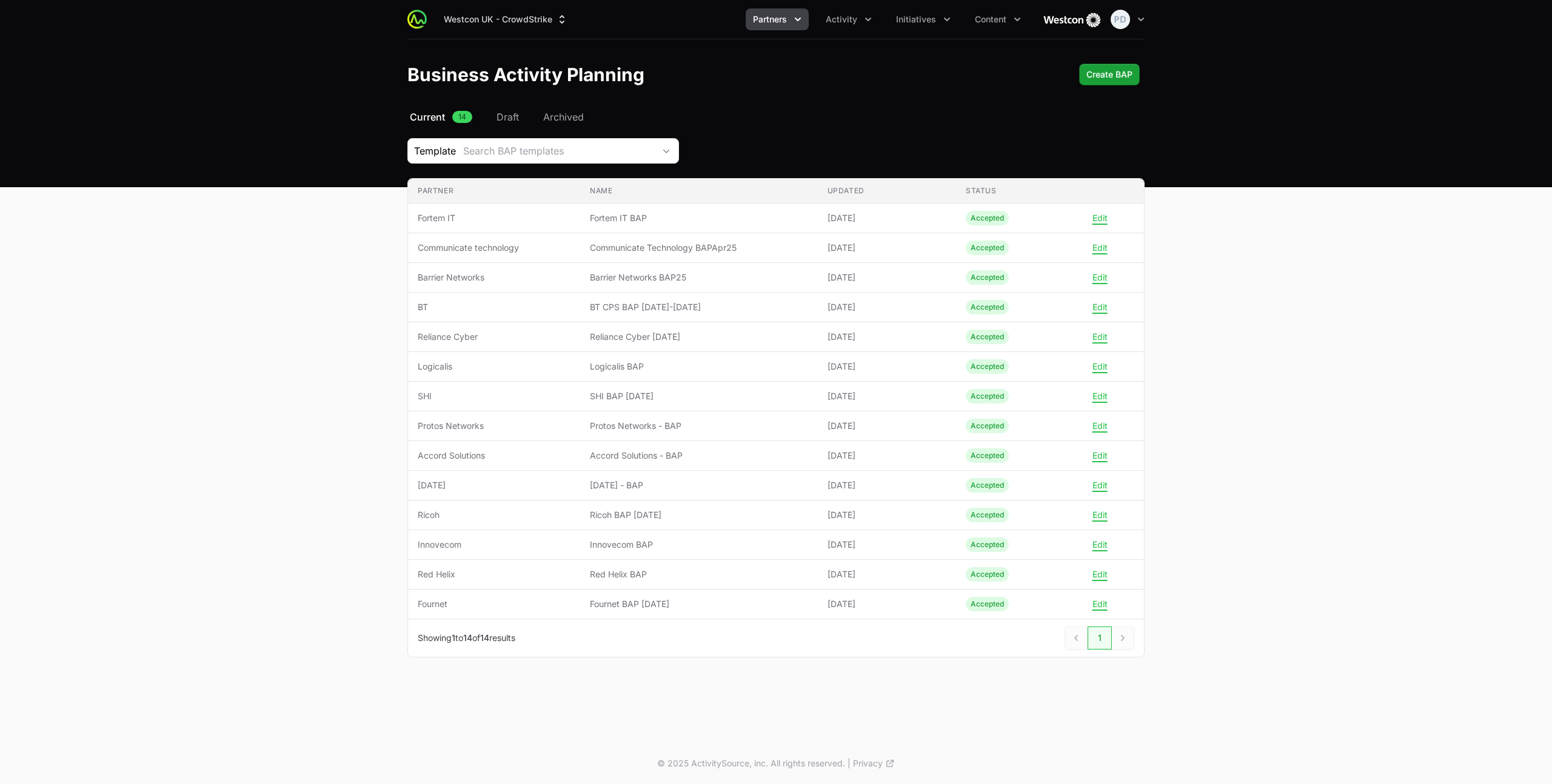
click at [788, 23] on button "Partners" at bounding box center [776, 19] width 63 height 22
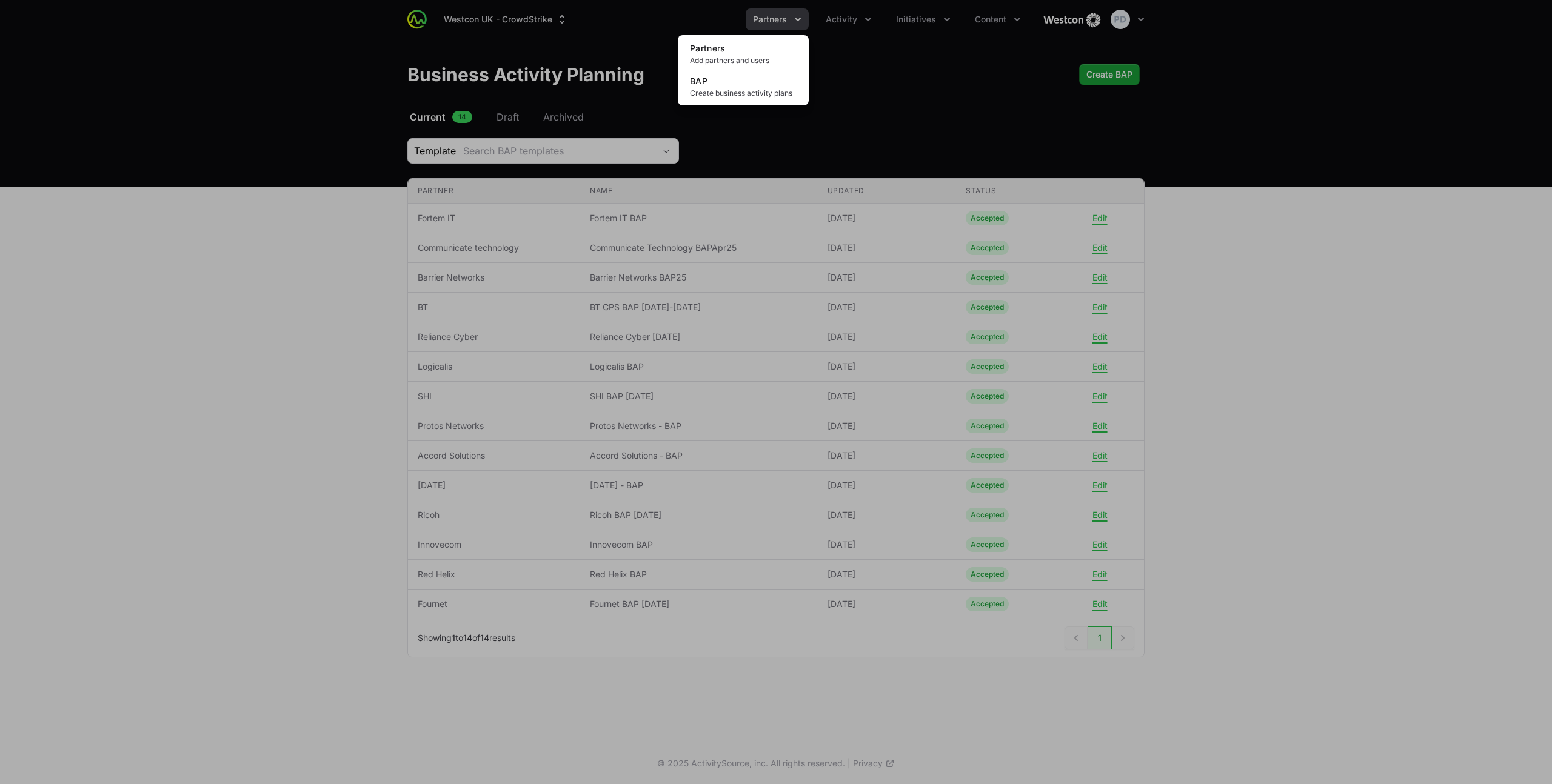
click at [877, 21] on div "Partners menu" at bounding box center [776, 392] width 1552 height 784
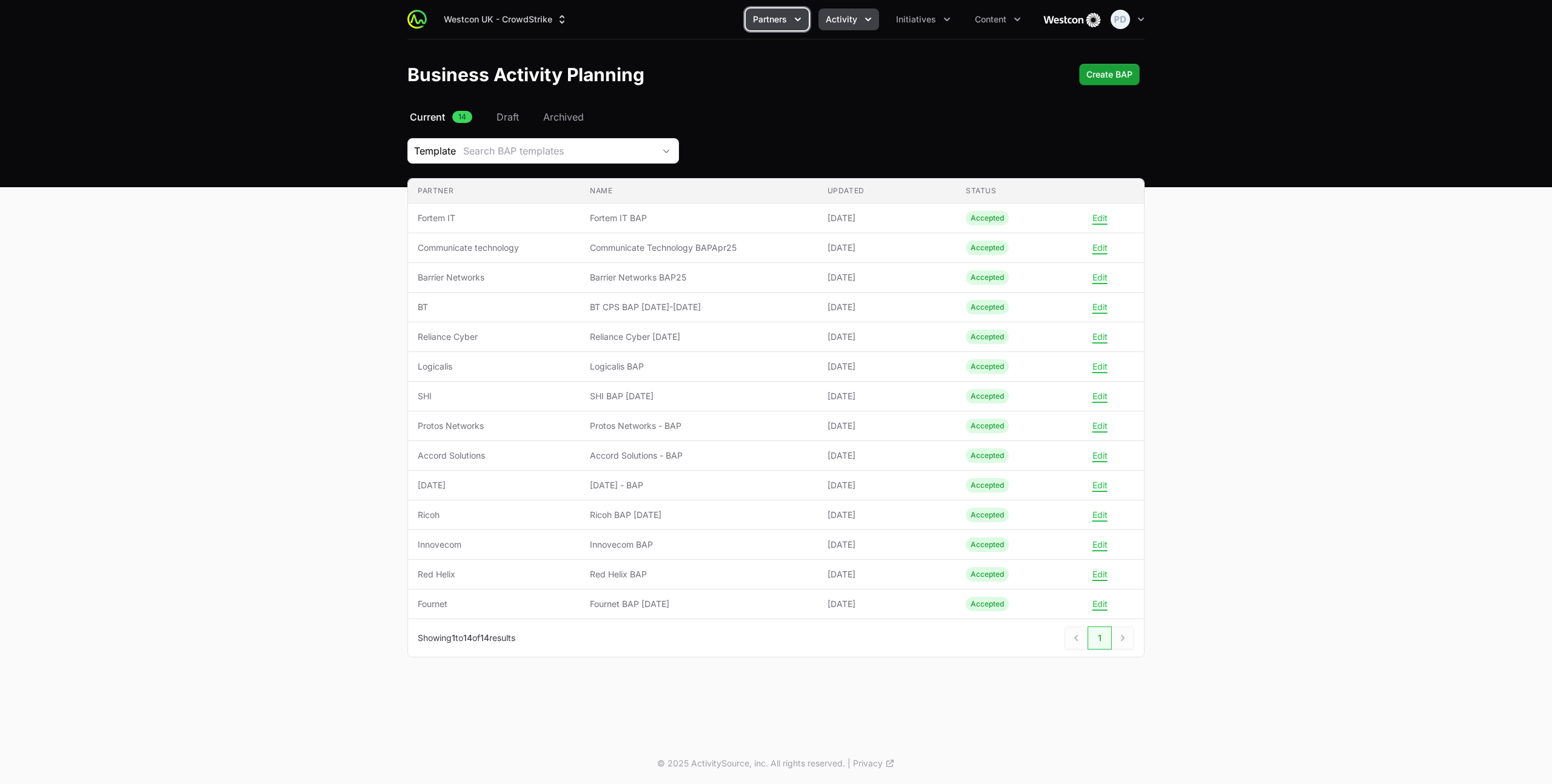
click at [859, 21] on button "Activity" at bounding box center [849, 19] width 61 height 22
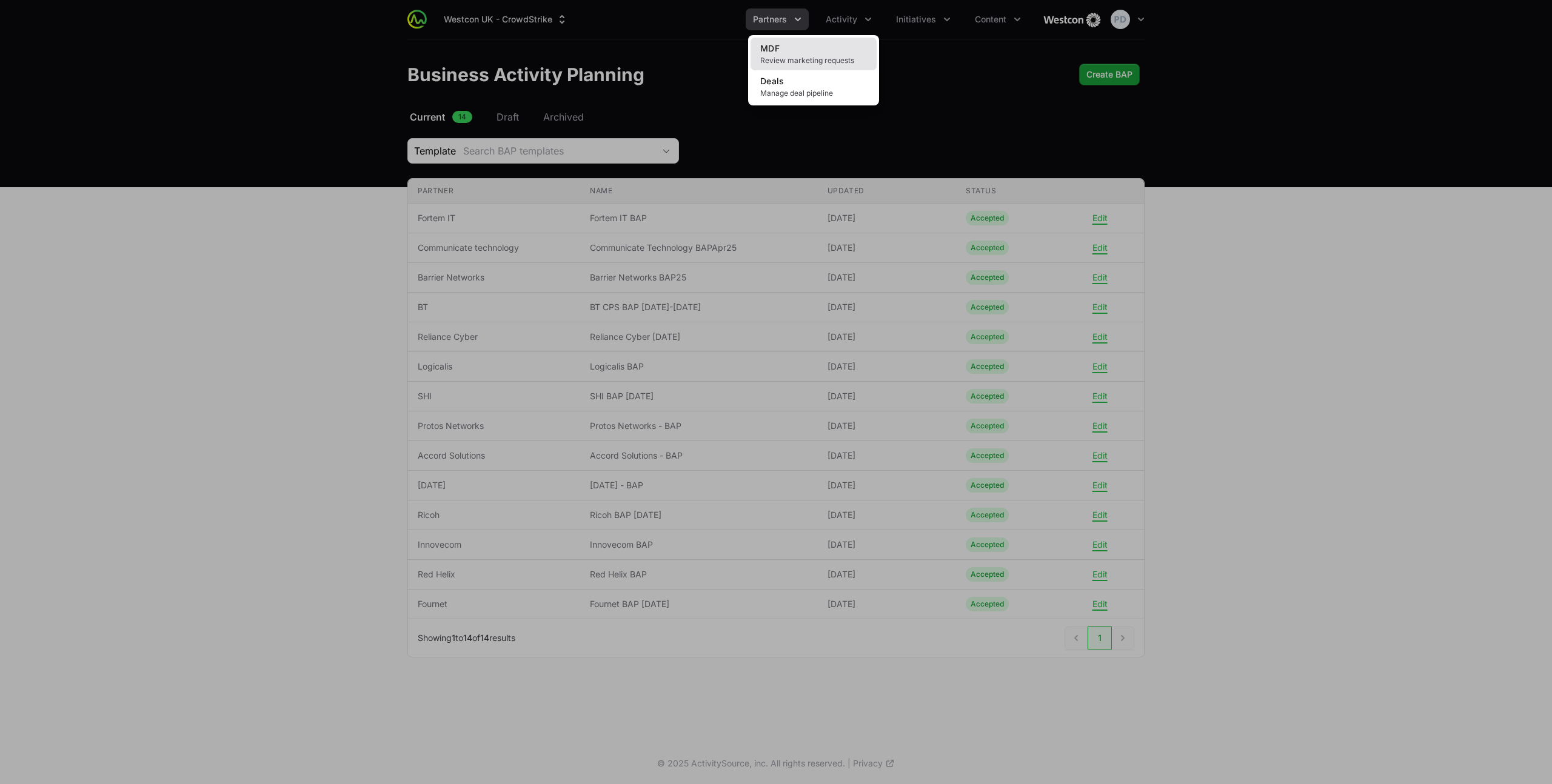
click at [848, 40] on link "MDF Review marketing requests" at bounding box center [813, 53] width 126 height 32
